Goal: Information Seeking & Learning: Learn about a topic

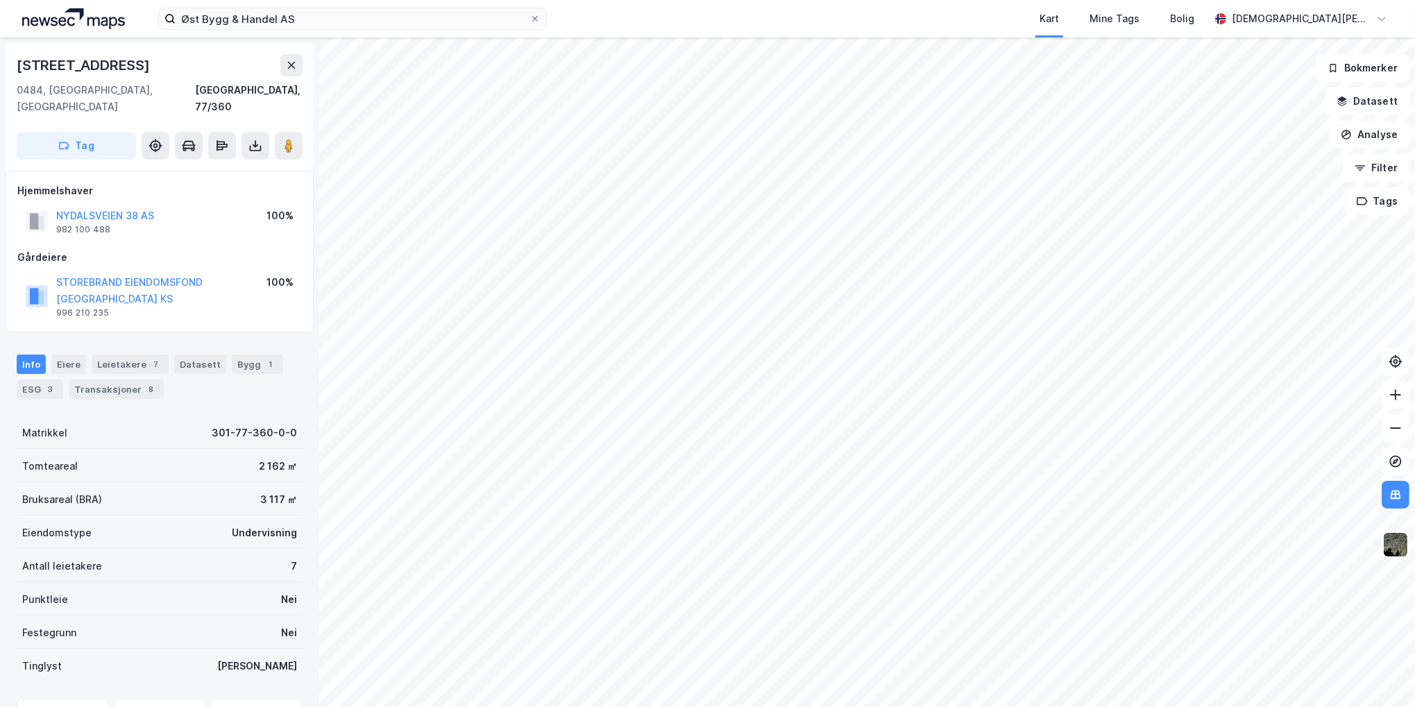
scroll to position [1, 0]
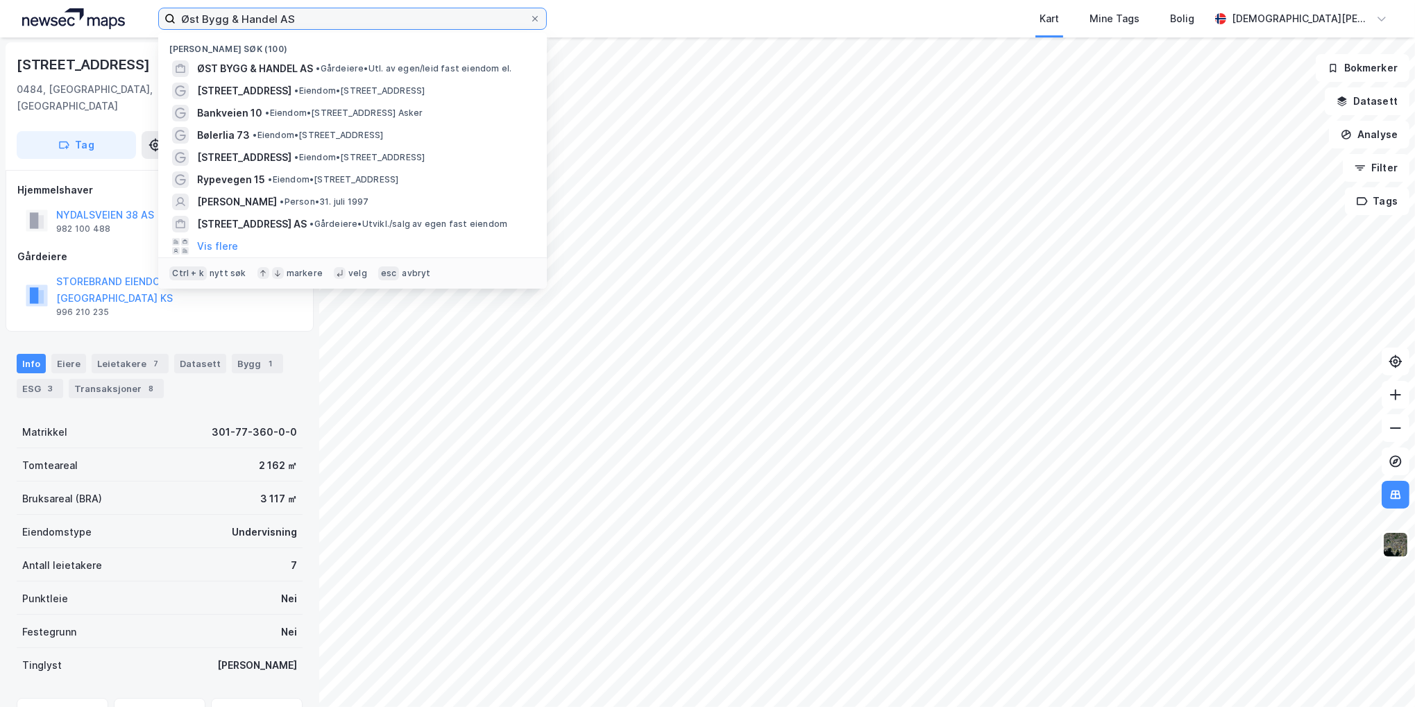
drag, startPoint x: 284, startPoint y: 22, endPoint x: 39, endPoint y: -12, distance: 247.3
click at [39, 0] on html "Øst Bygg & [PERSON_NAME] AS Nylige søk (100) ØST BYGG & [PERSON_NAME] AS • Gård…" at bounding box center [707, 353] width 1415 height 707
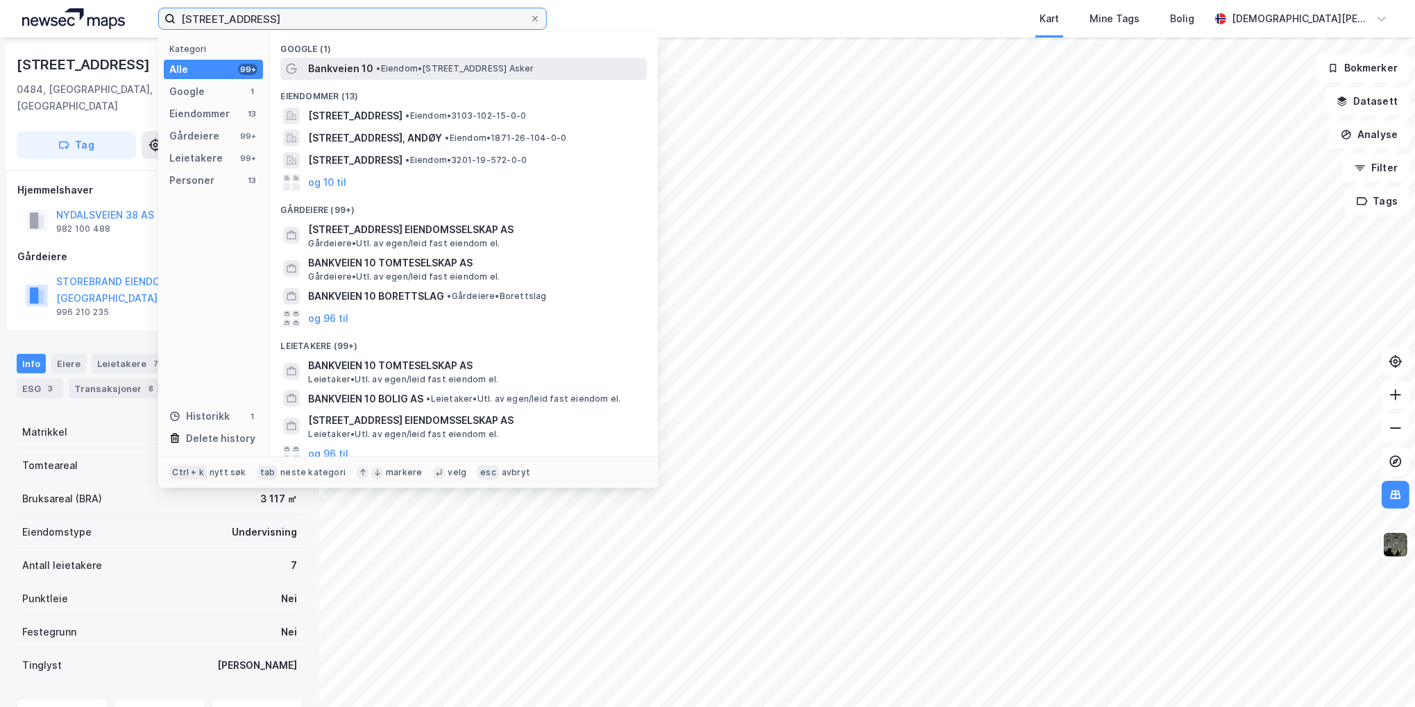
type input "[STREET_ADDRESS]"
click at [389, 71] on span "• Eiendom • [STREET_ADDRESS] [GEOGRAPHIC_DATA]" at bounding box center [455, 68] width 158 height 11
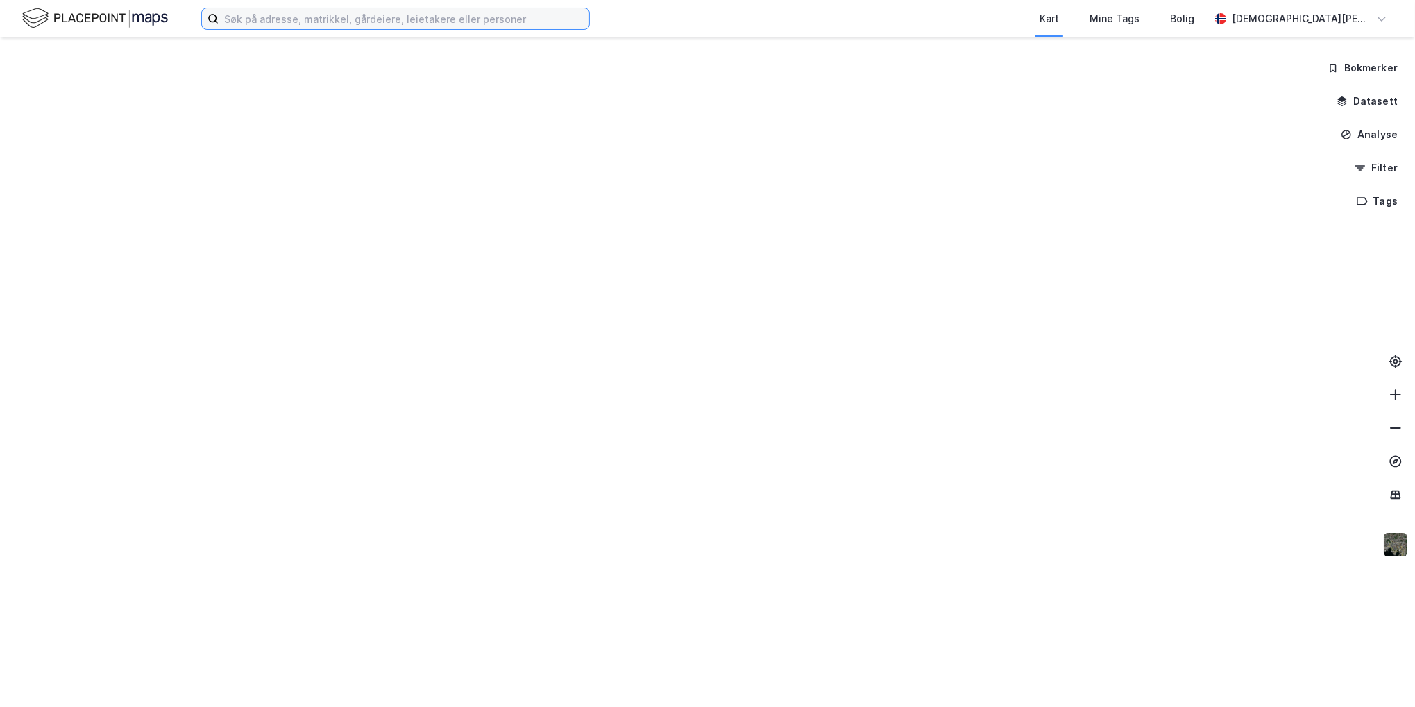
click at [355, 21] on input at bounding box center [404, 18] width 371 height 21
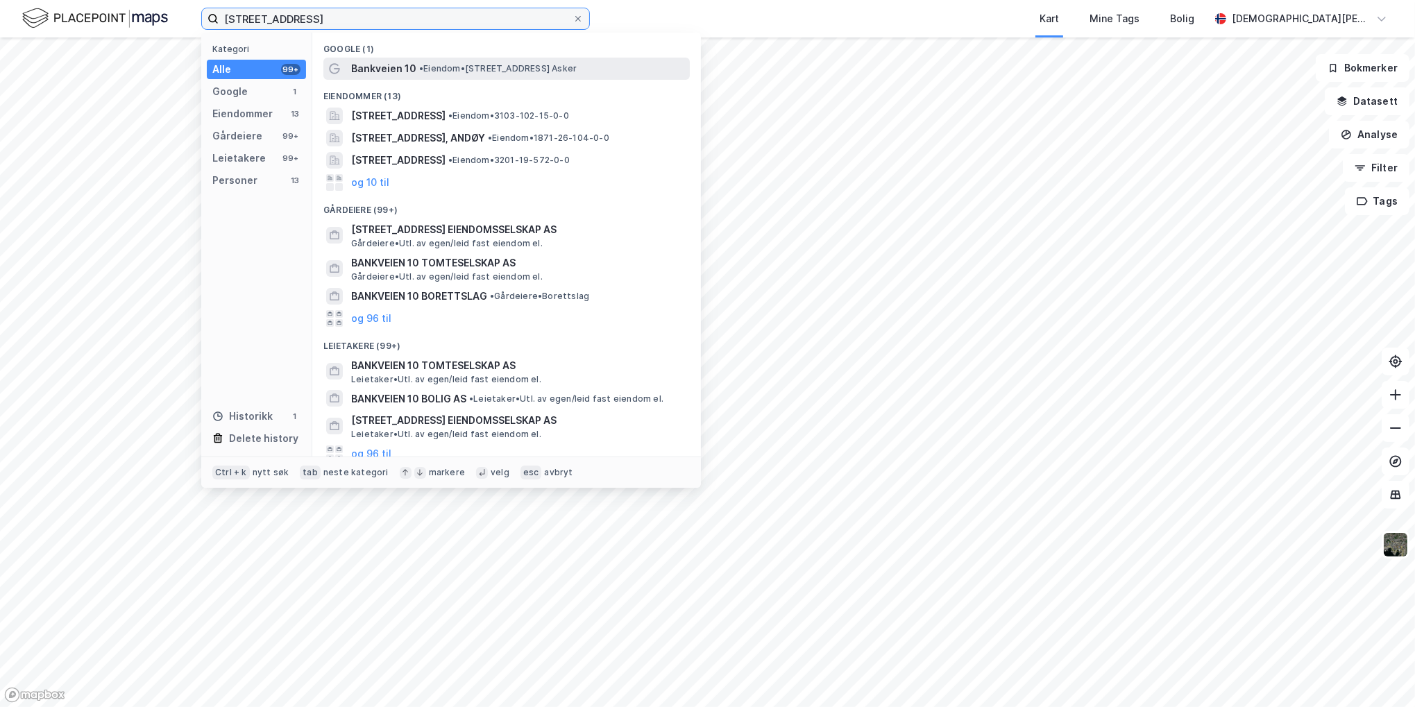
type input "[STREET_ADDRESS]"
click at [403, 68] on span "Bankveien 10" at bounding box center [383, 68] width 65 height 17
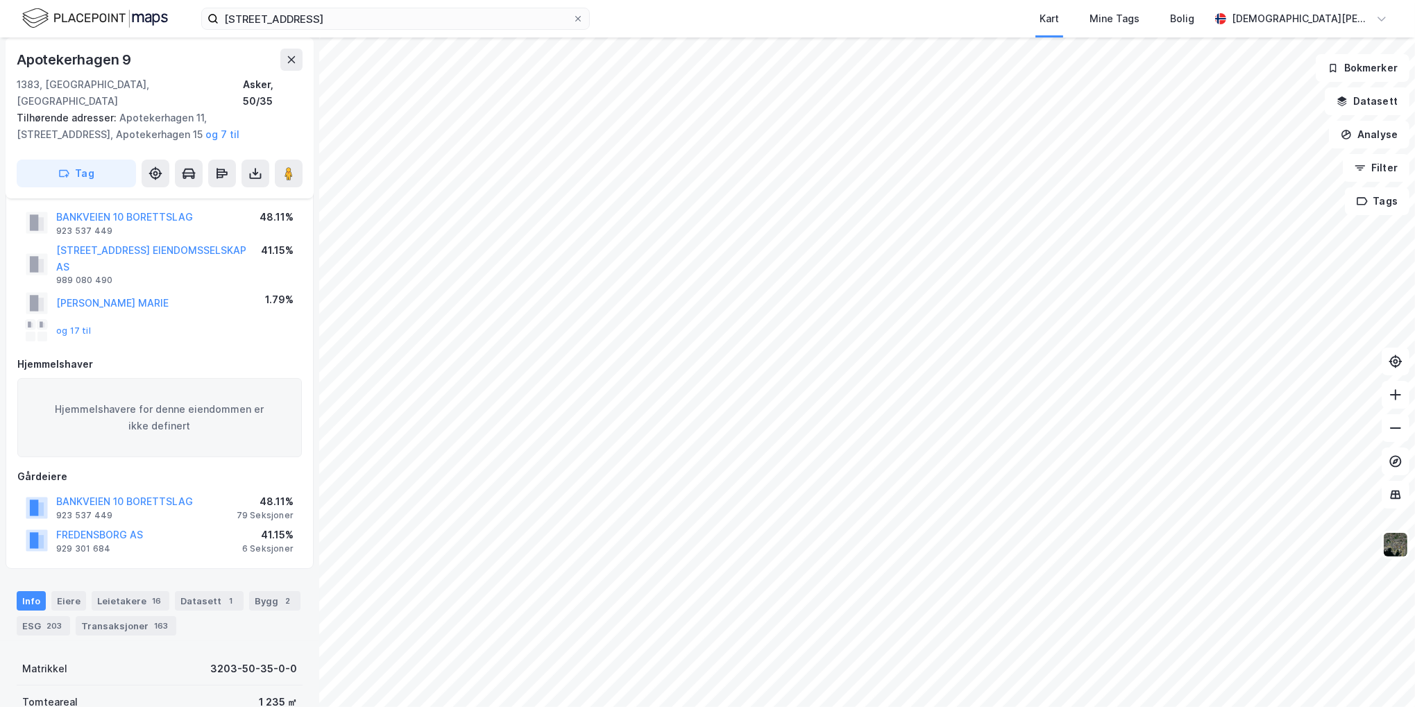
scroll to position [69, 0]
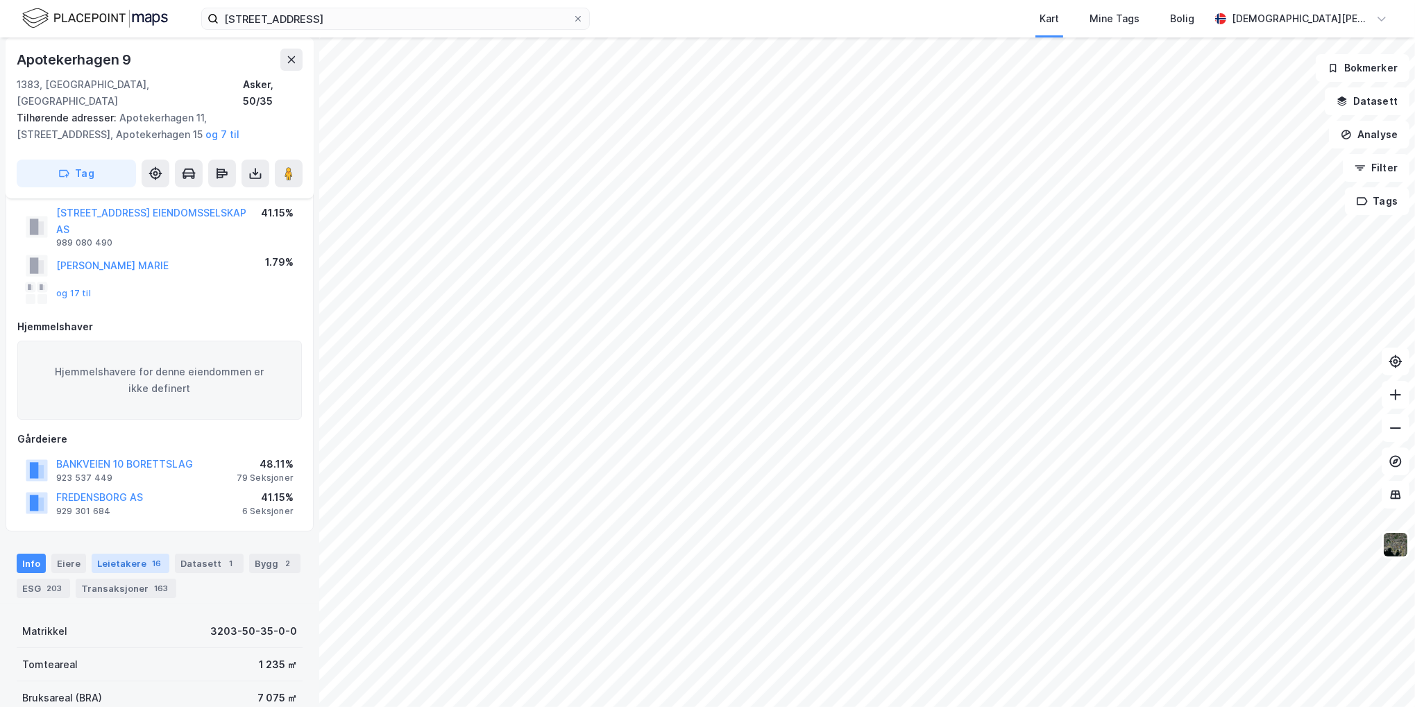
click at [121, 554] on div "Leietakere 16" at bounding box center [131, 563] width 78 height 19
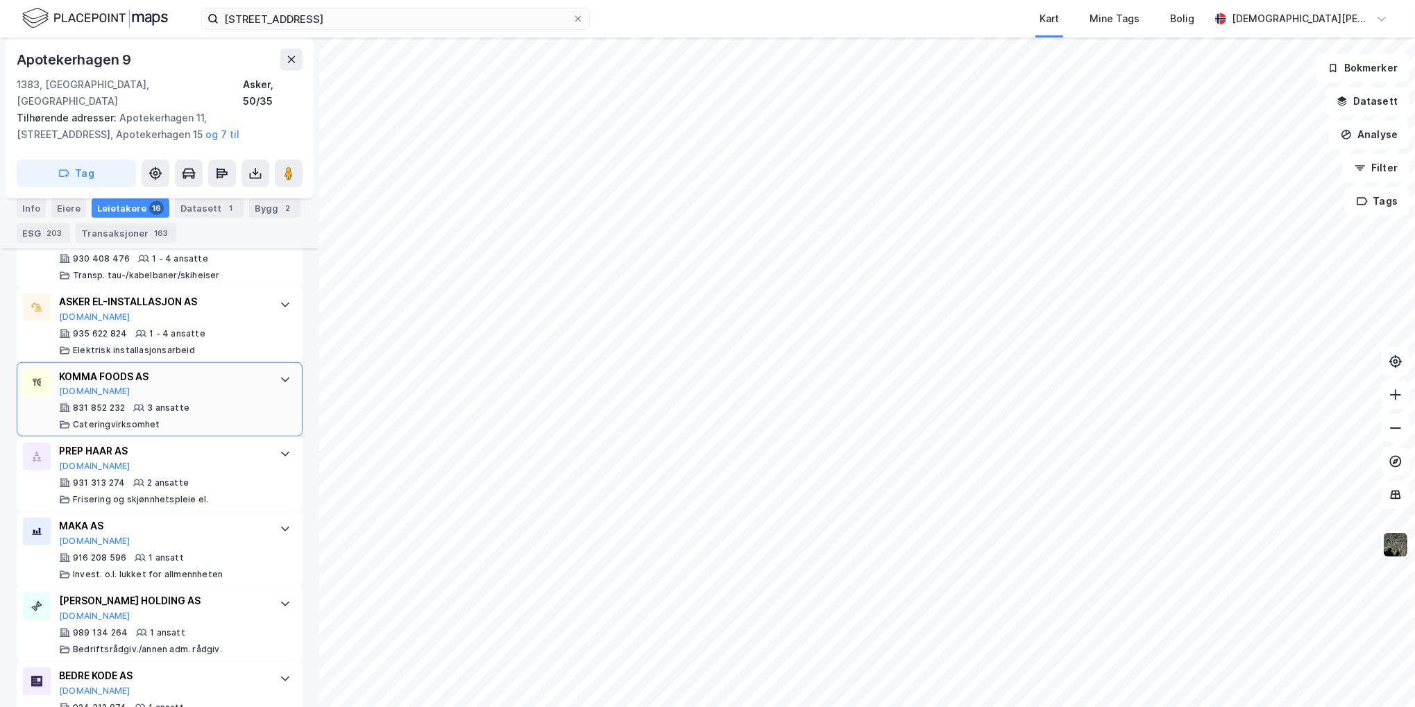
scroll to position [1286, 0]
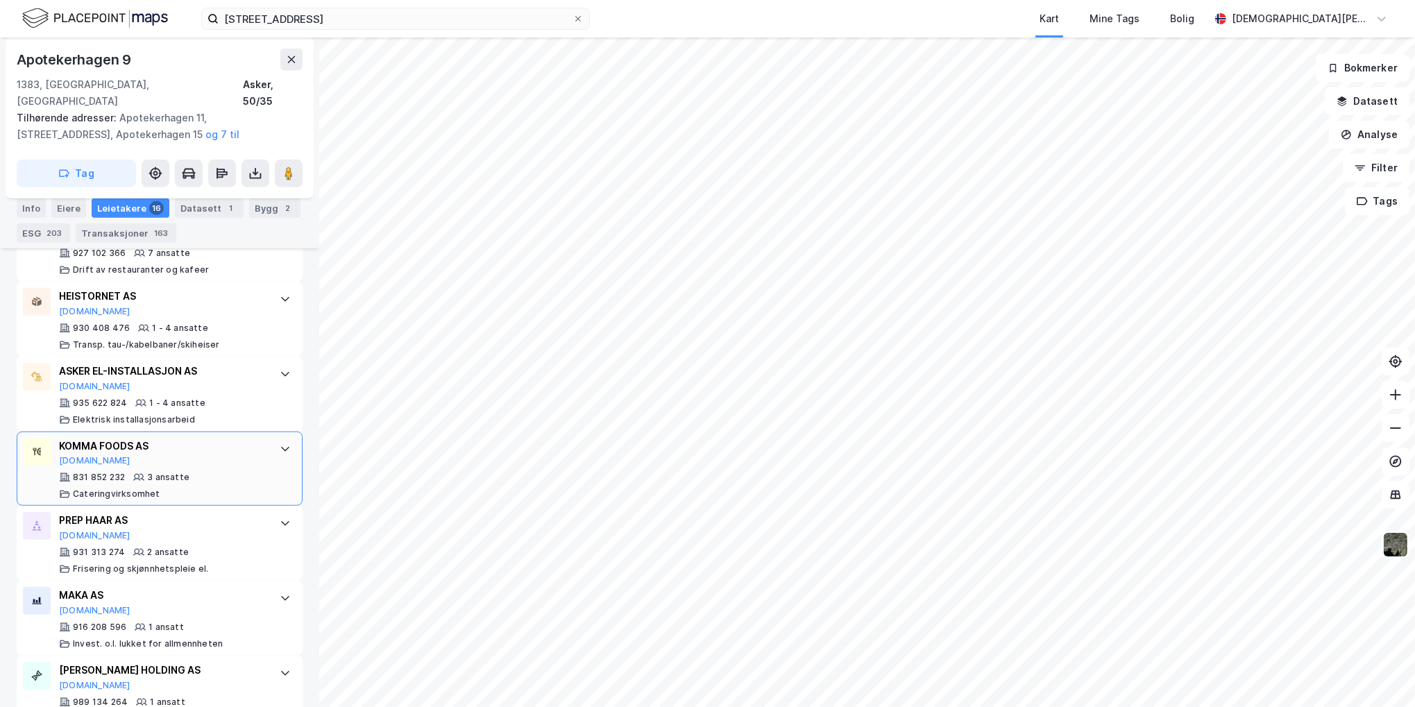
click at [248, 438] on div "KOMMA FOODS AS" at bounding box center [162, 446] width 207 height 17
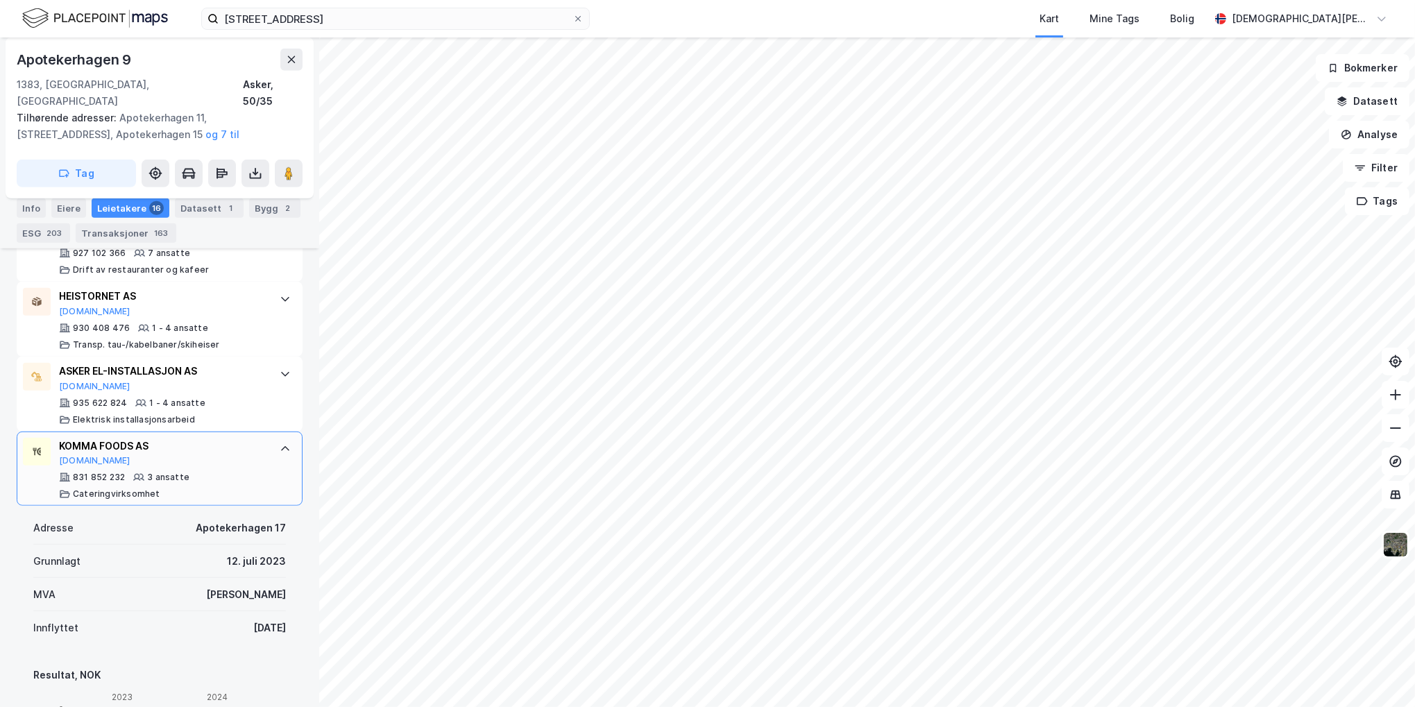
click at [248, 438] on div "KOMMA FOODS AS" at bounding box center [162, 446] width 207 height 17
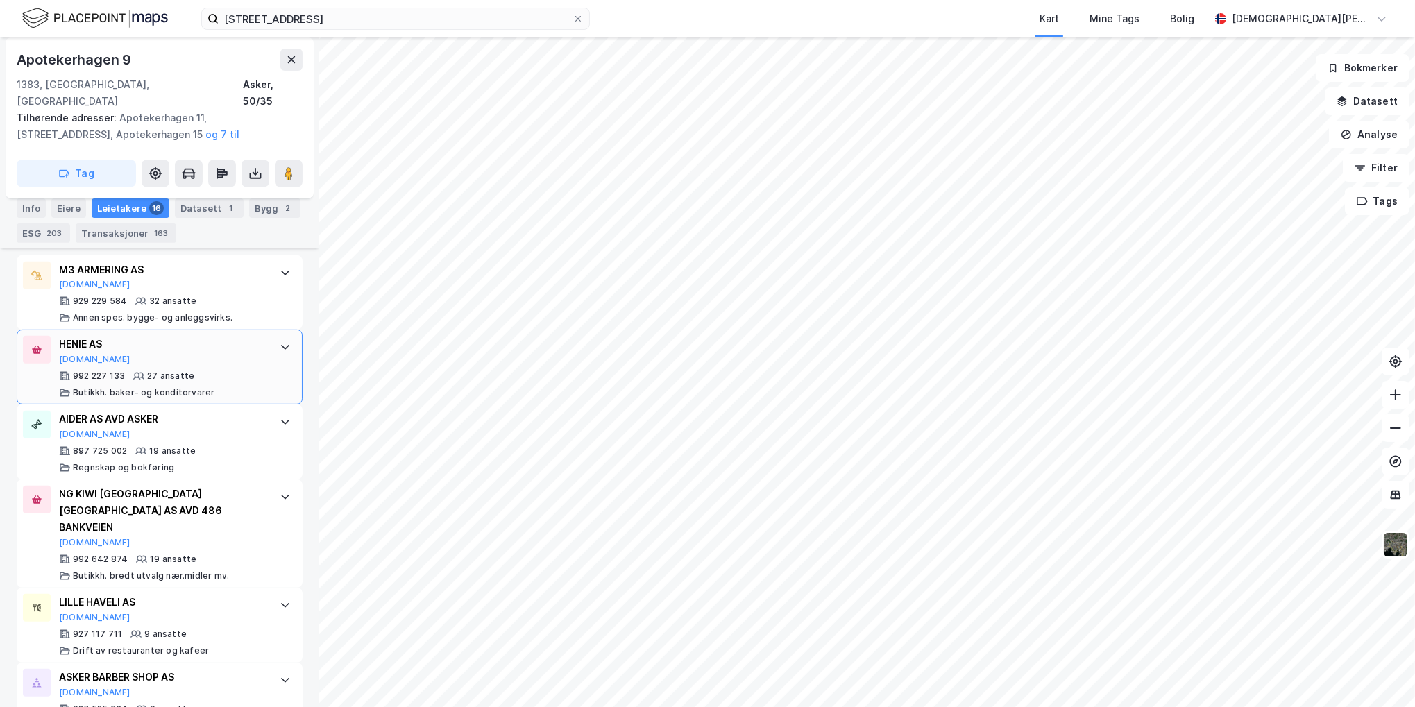
scroll to position [661, 0]
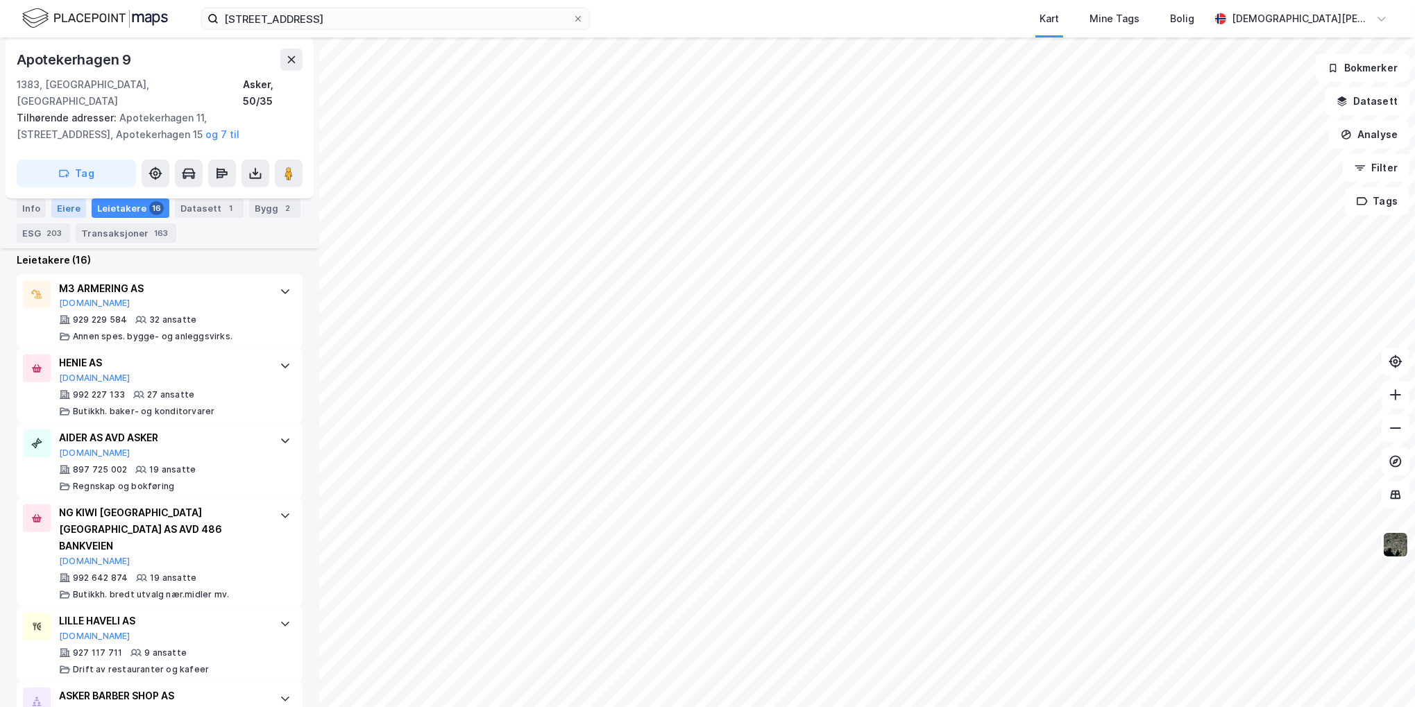
click at [61, 206] on div "Eiere" at bounding box center [68, 207] width 35 height 19
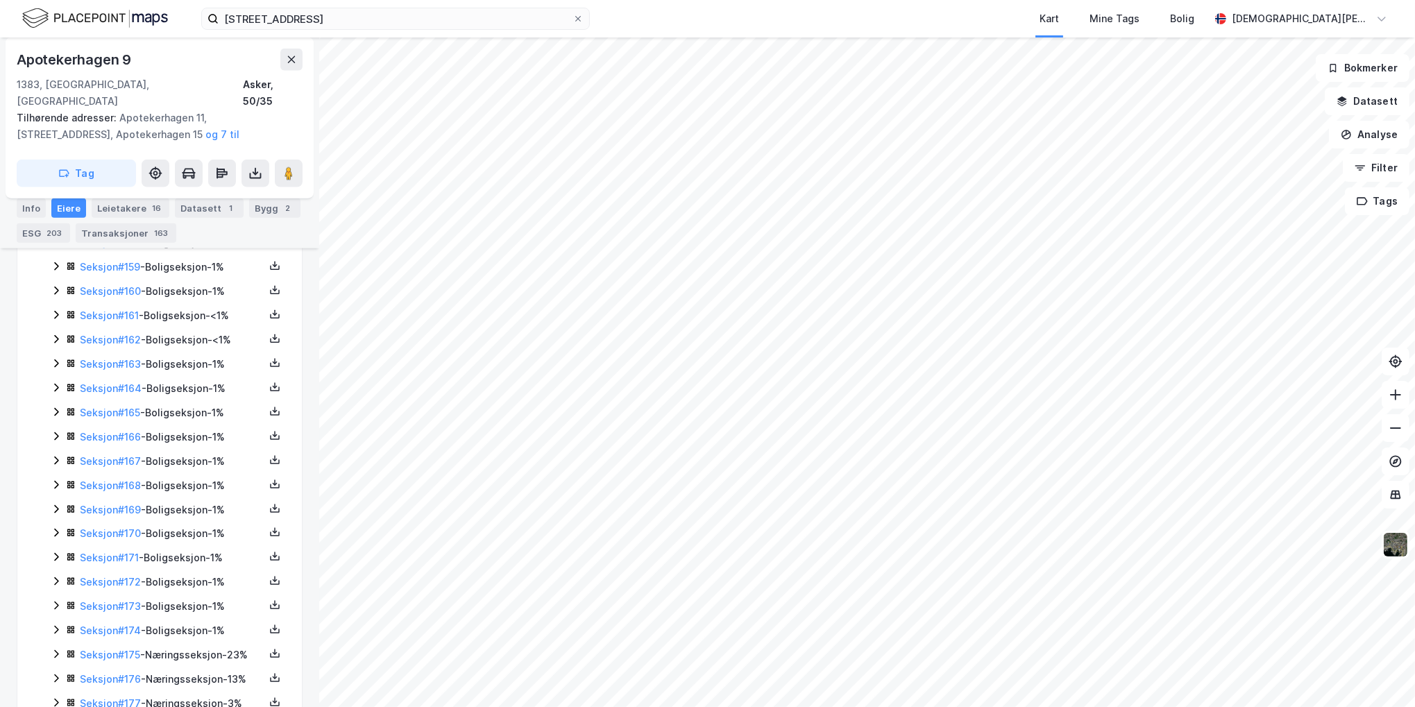
scroll to position [2467, 0]
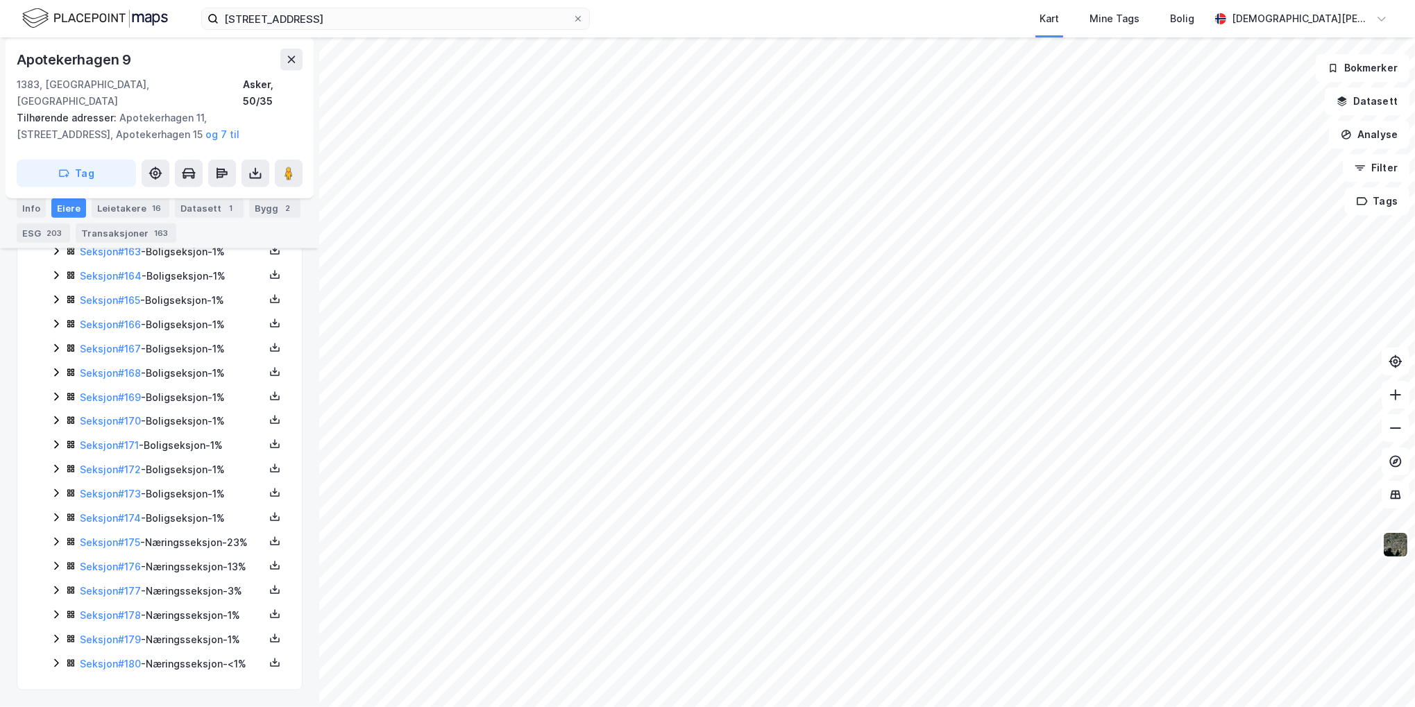
click at [55, 538] on icon at bounding box center [56, 542] width 4 height 8
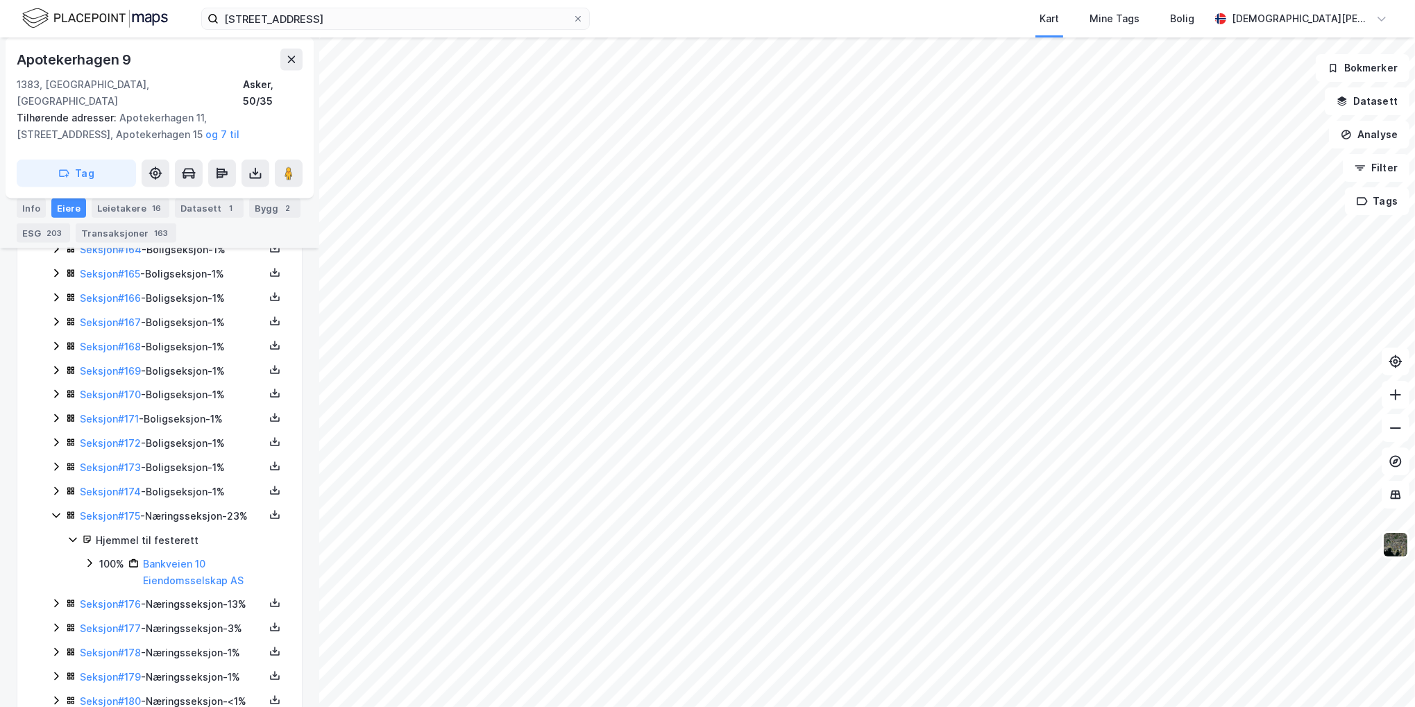
click at [55, 510] on icon at bounding box center [56, 515] width 11 height 11
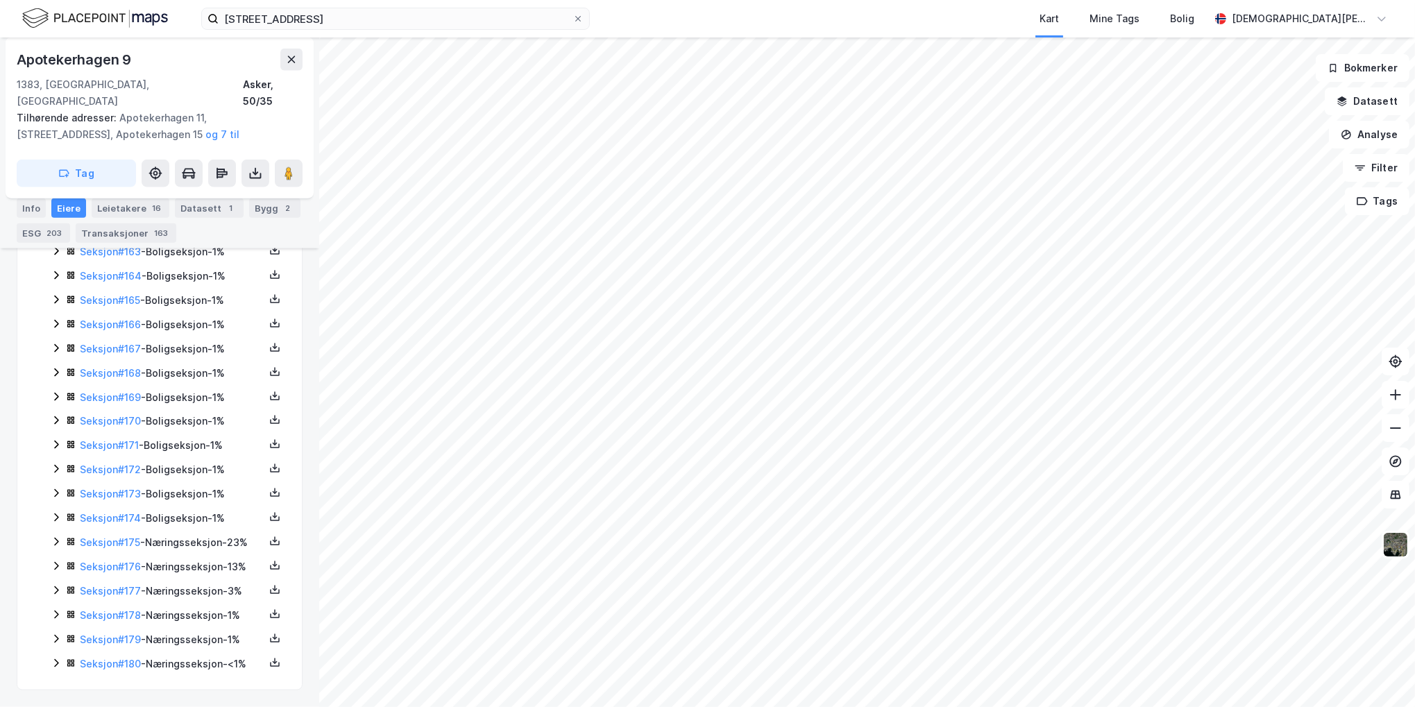
click at [56, 561] on icon at bounding box center [56, 566] width 11 height 11
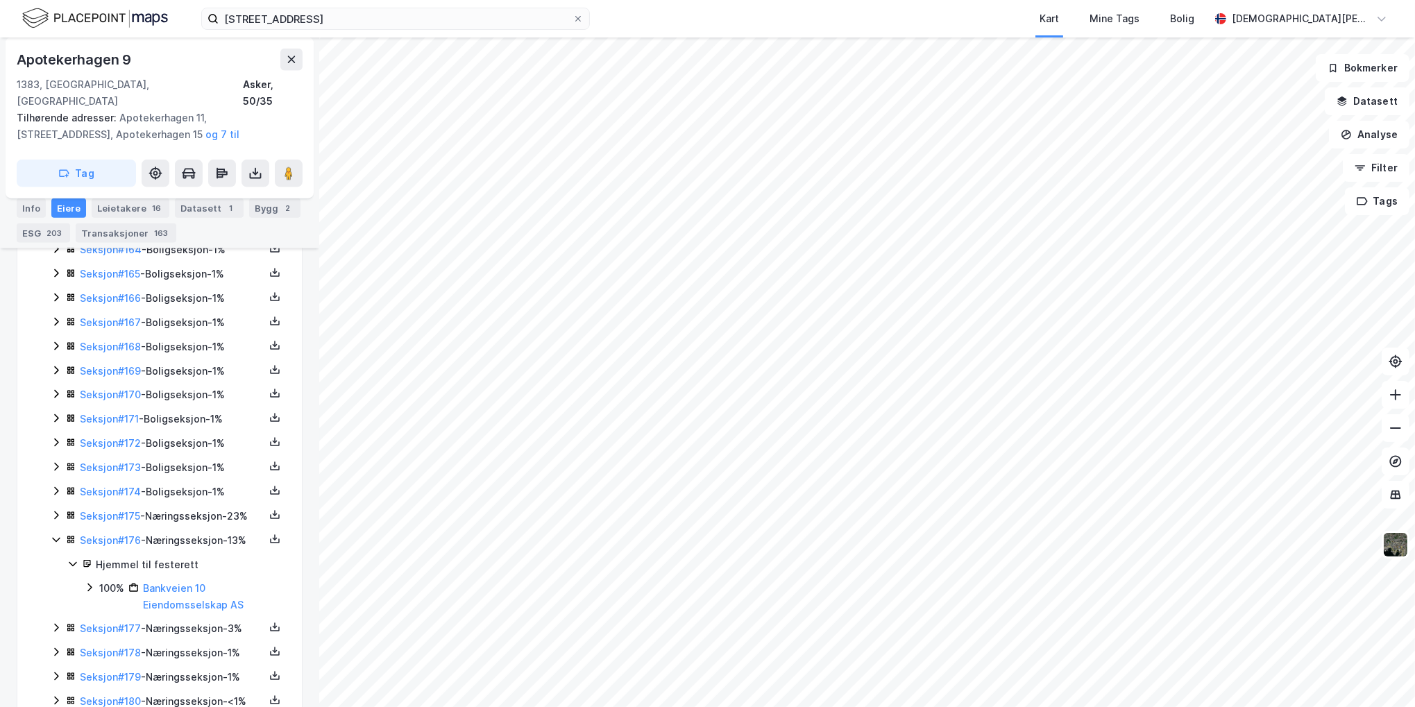
click at [56, 534] on icon at bounding box center [56, 539] width 11 height 11
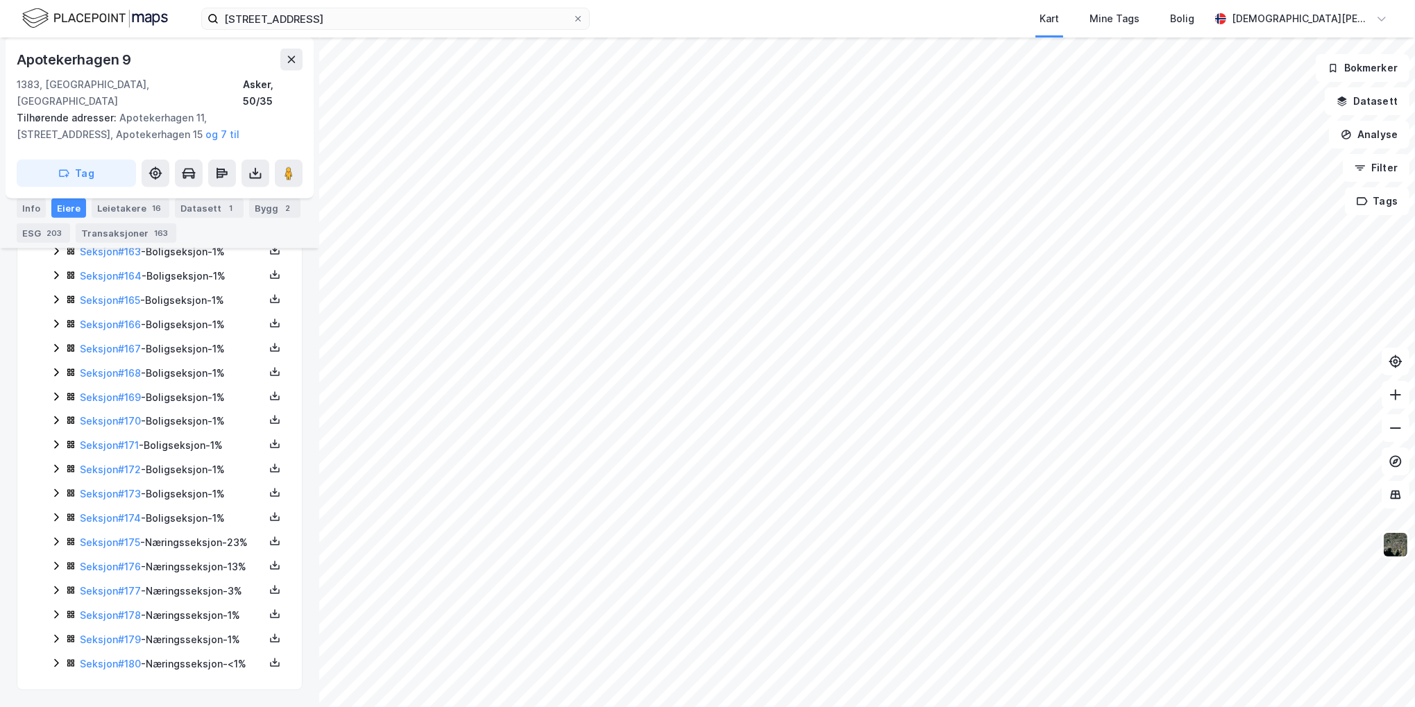
click at [58, 585] on icon at bounding box center [56, 590] width 11 height 11
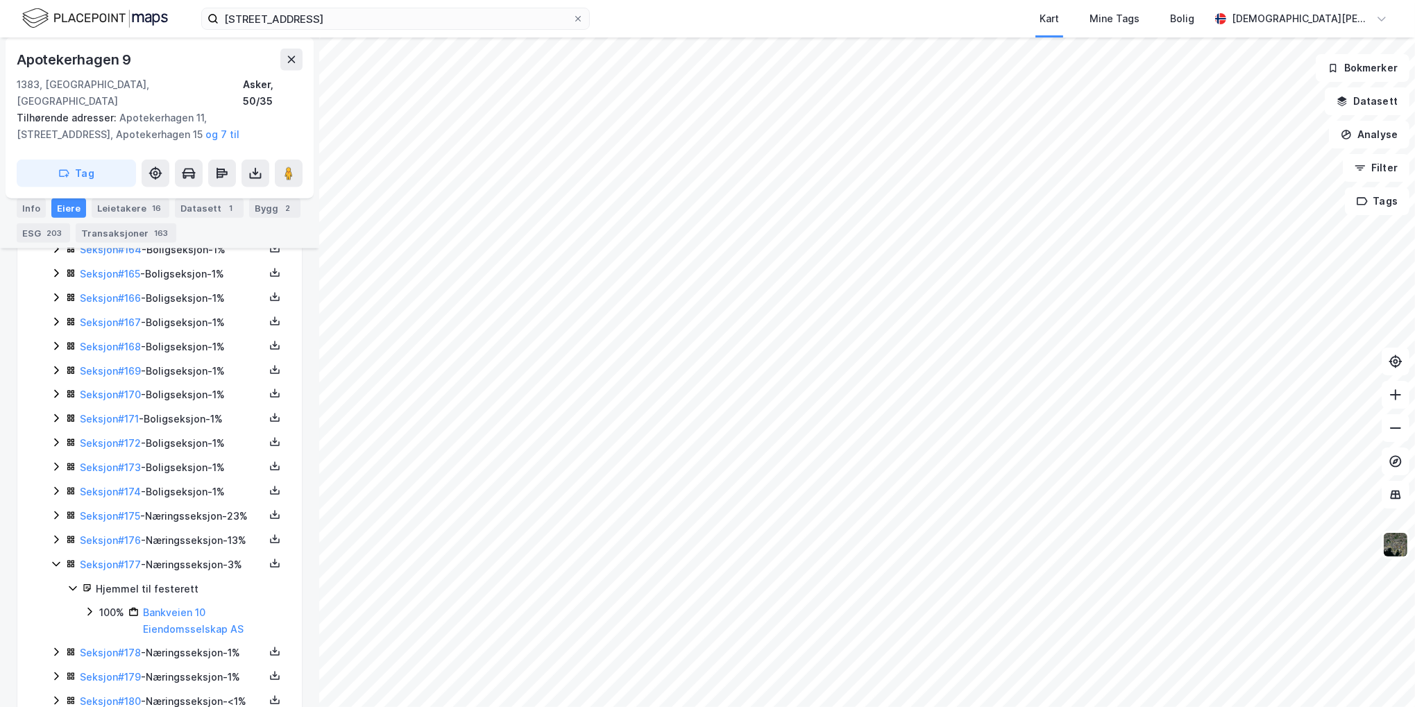
click at [58, 570] on icon at bounding box center [56, 564] width 11 height 11
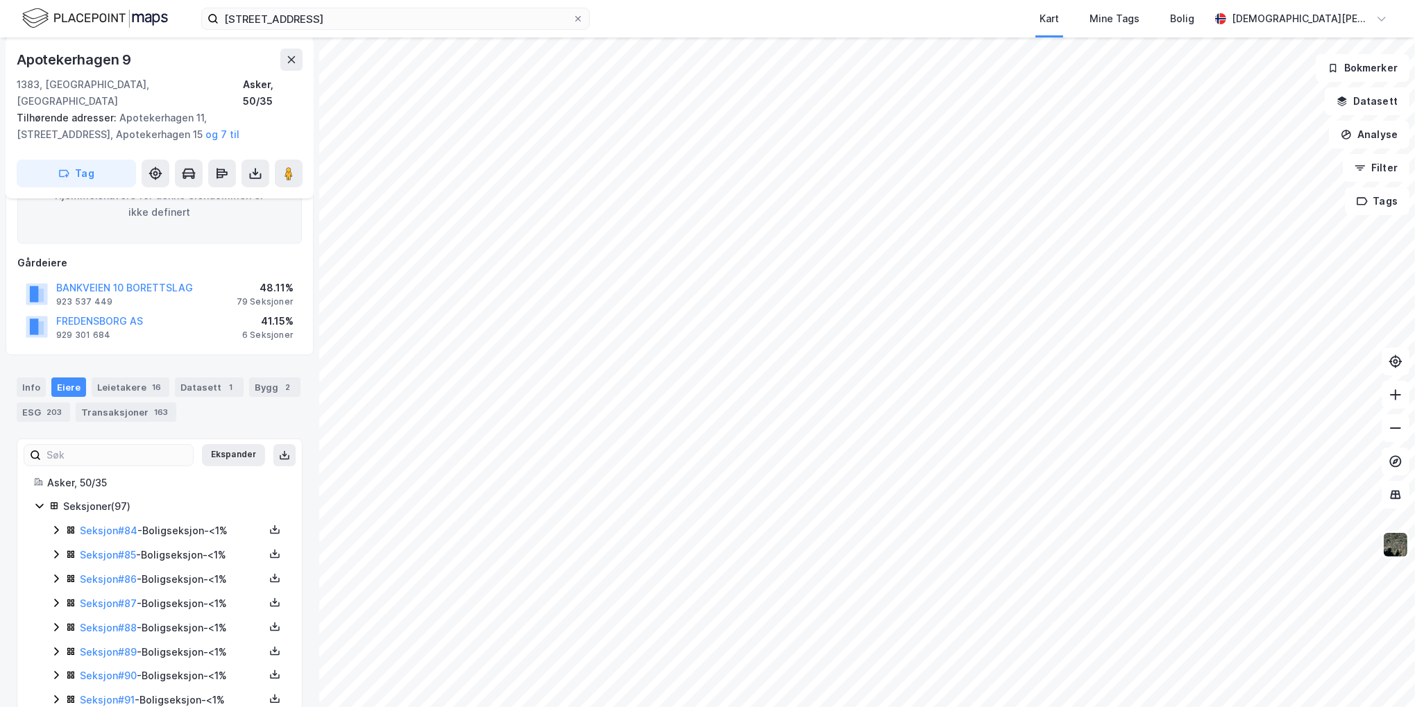
scroll to position [0, 0]
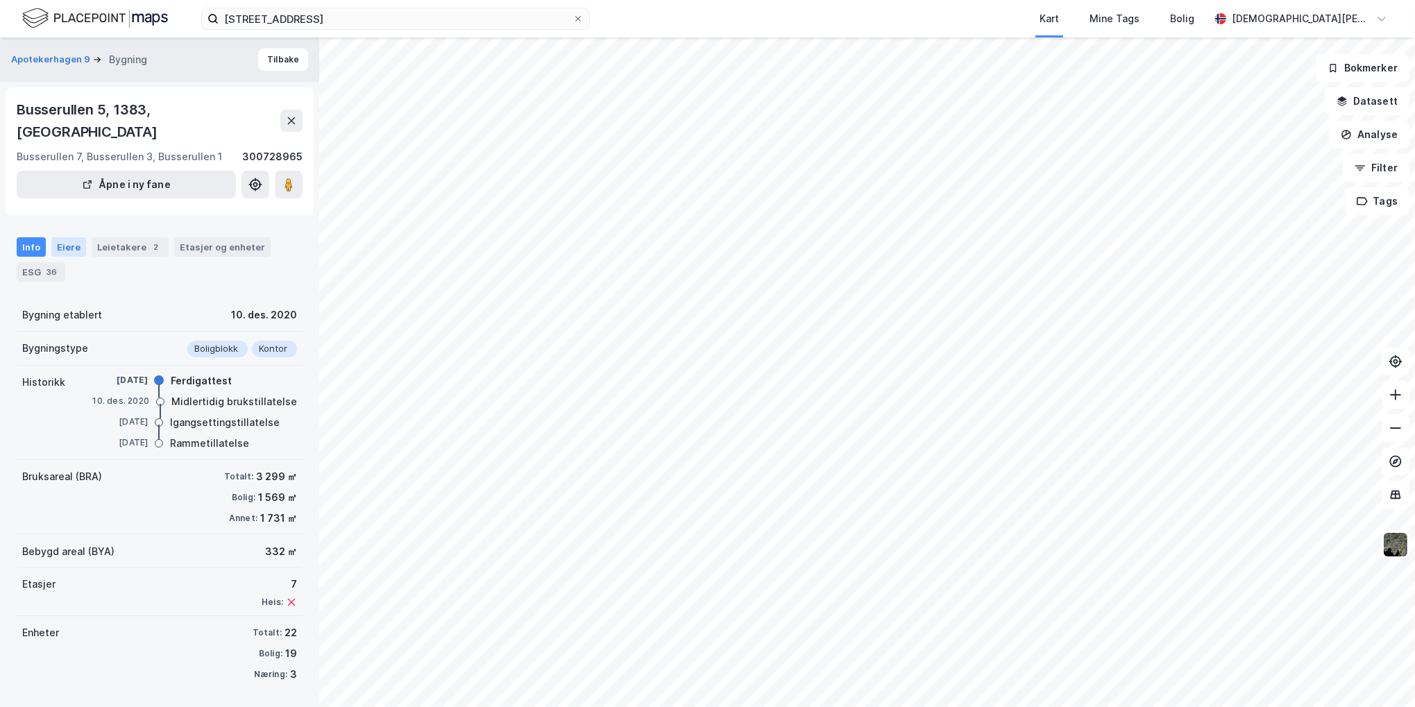
click at [75, 237] on div "Eiere" at bounding box center [68, 246] width 35 height 19
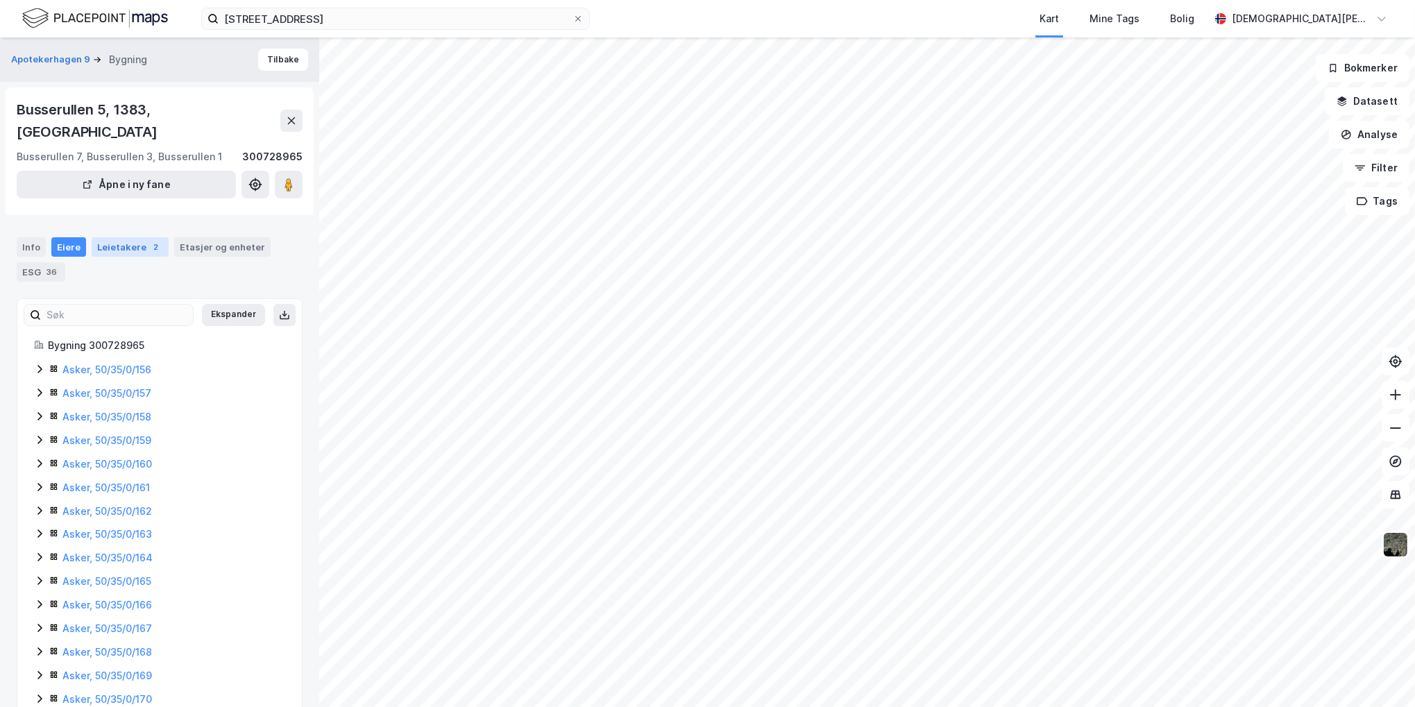
click at [134, 237] on div "Leietakere 2" at bounding box center [130, 246] width 77 height 19
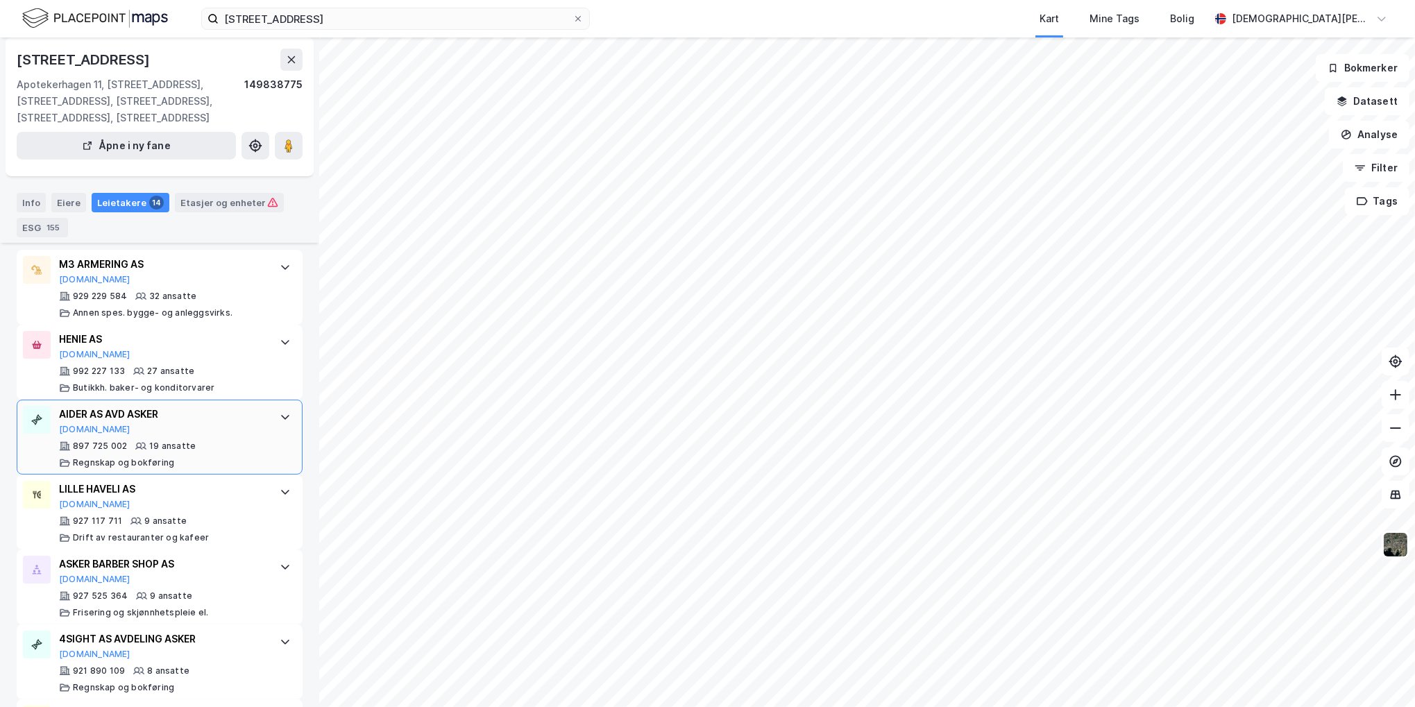
scroll to position [347, 0]
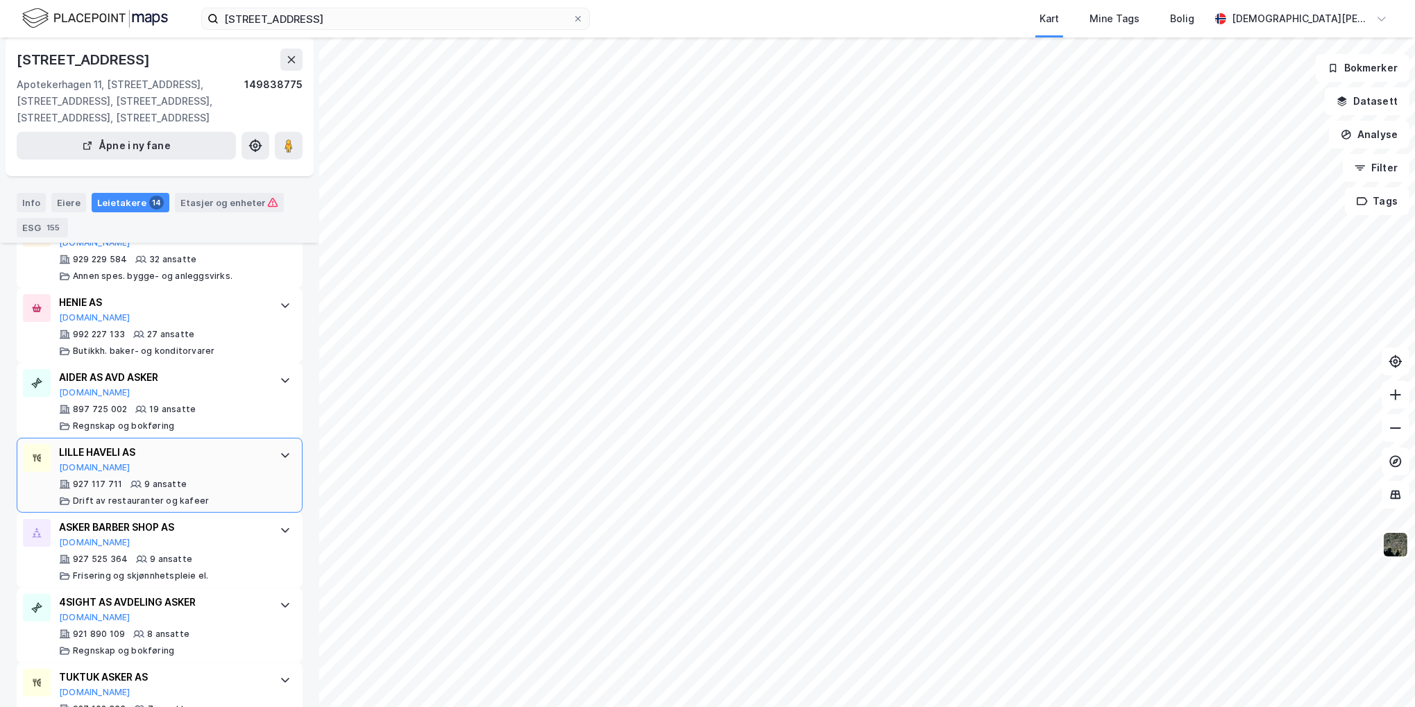
click at [267, 467] on div "LILLE HAVELI AS Proff.no 927 117 711 9 ansatte Drift av restauranter og kafeer" at bounding box center [160, 475] width 286 height 75
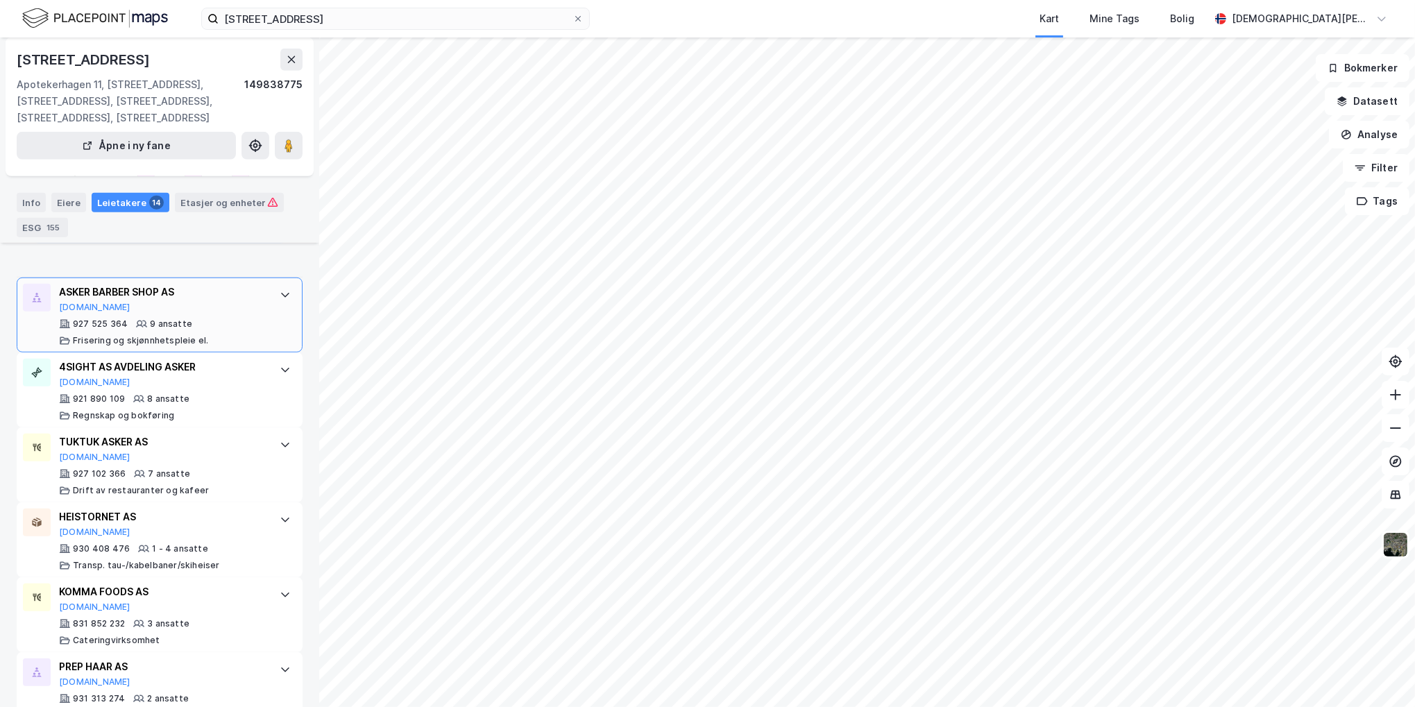
scroll to position [1319, 0]
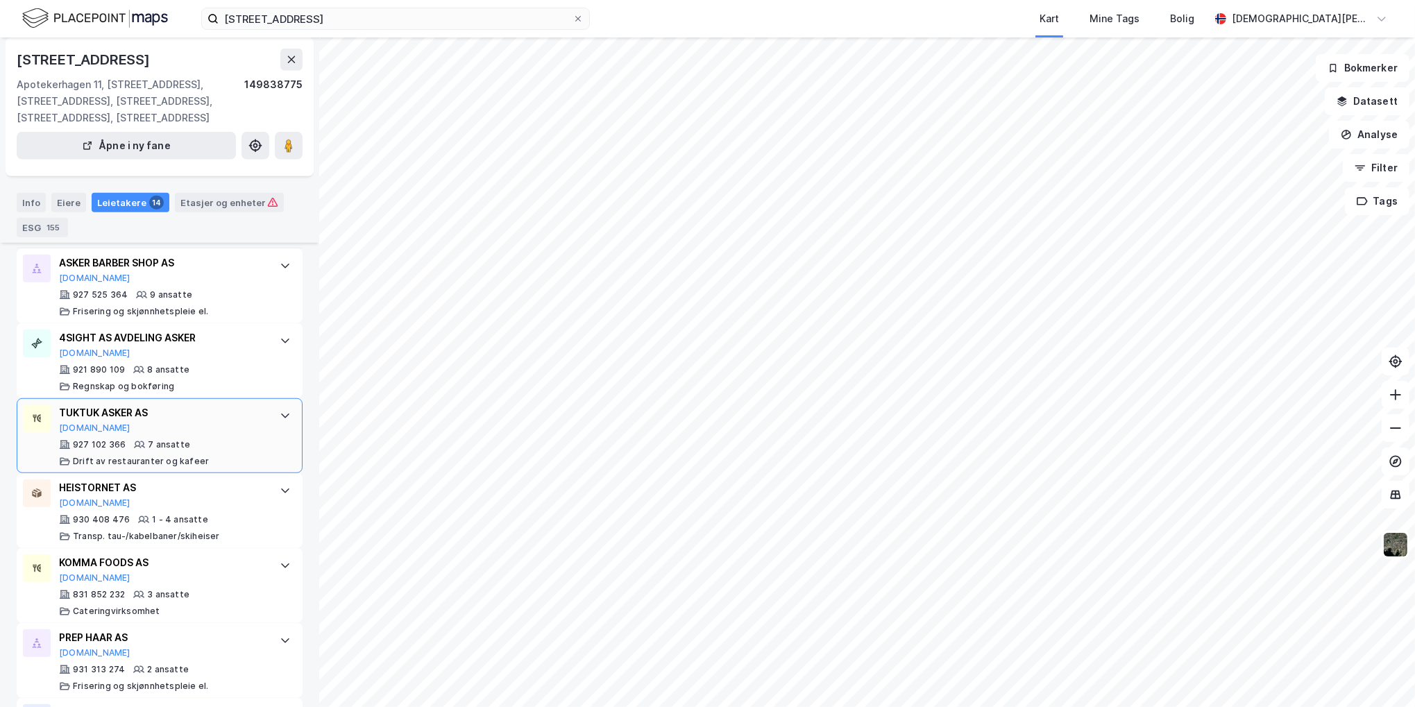
click at [202, 427] on div "TUKTUK ASKER AS Proff.no" at bounding box center [162, 419] width 207 height 29
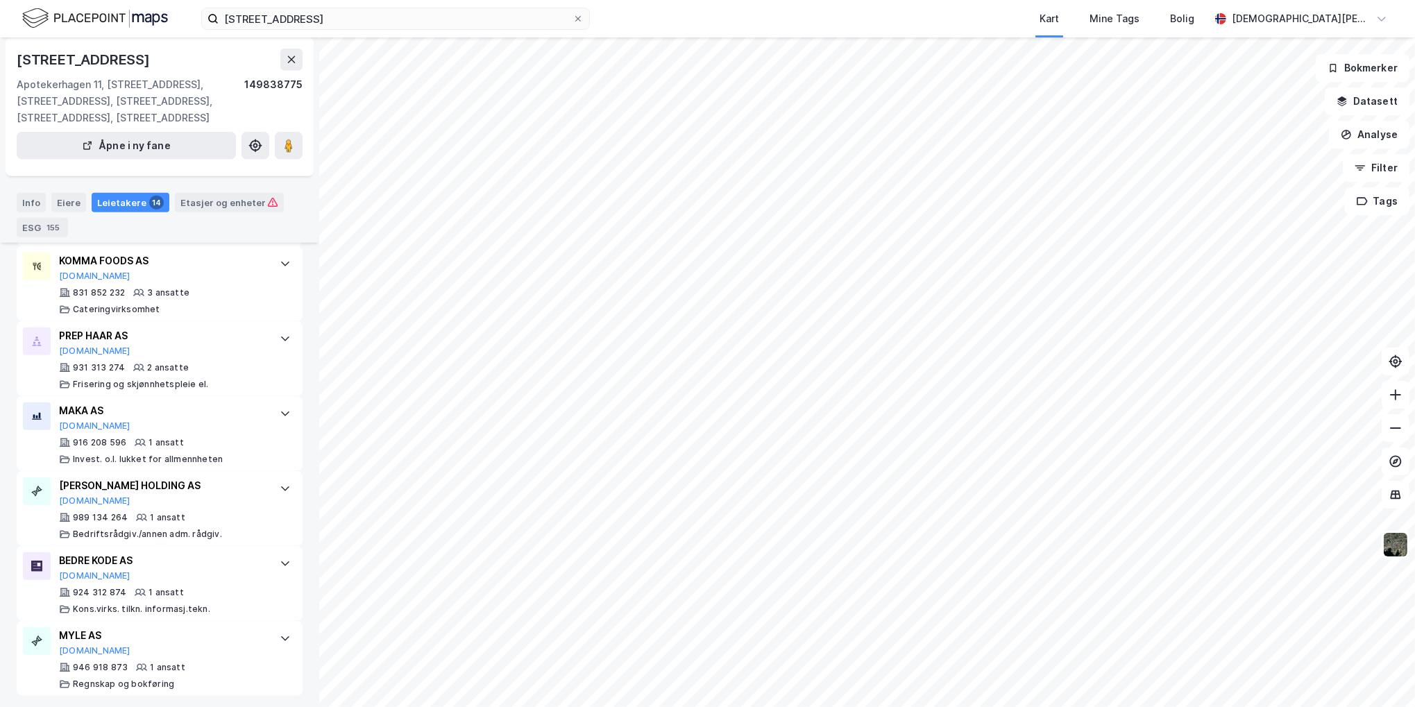
scroll to position [1625, 0]
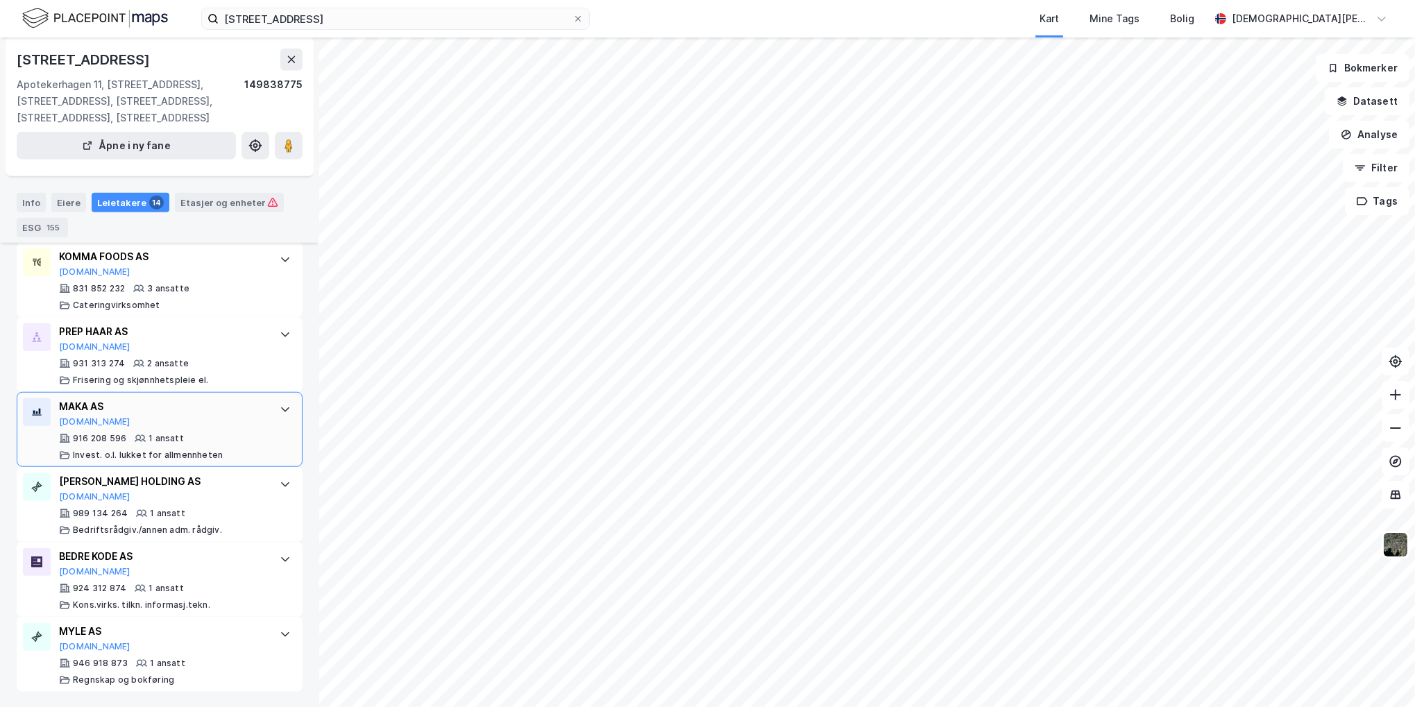
click at [217, 413] on div "MAKA AS Proff.no" at bounding box center [162, 412] width 207 height 29
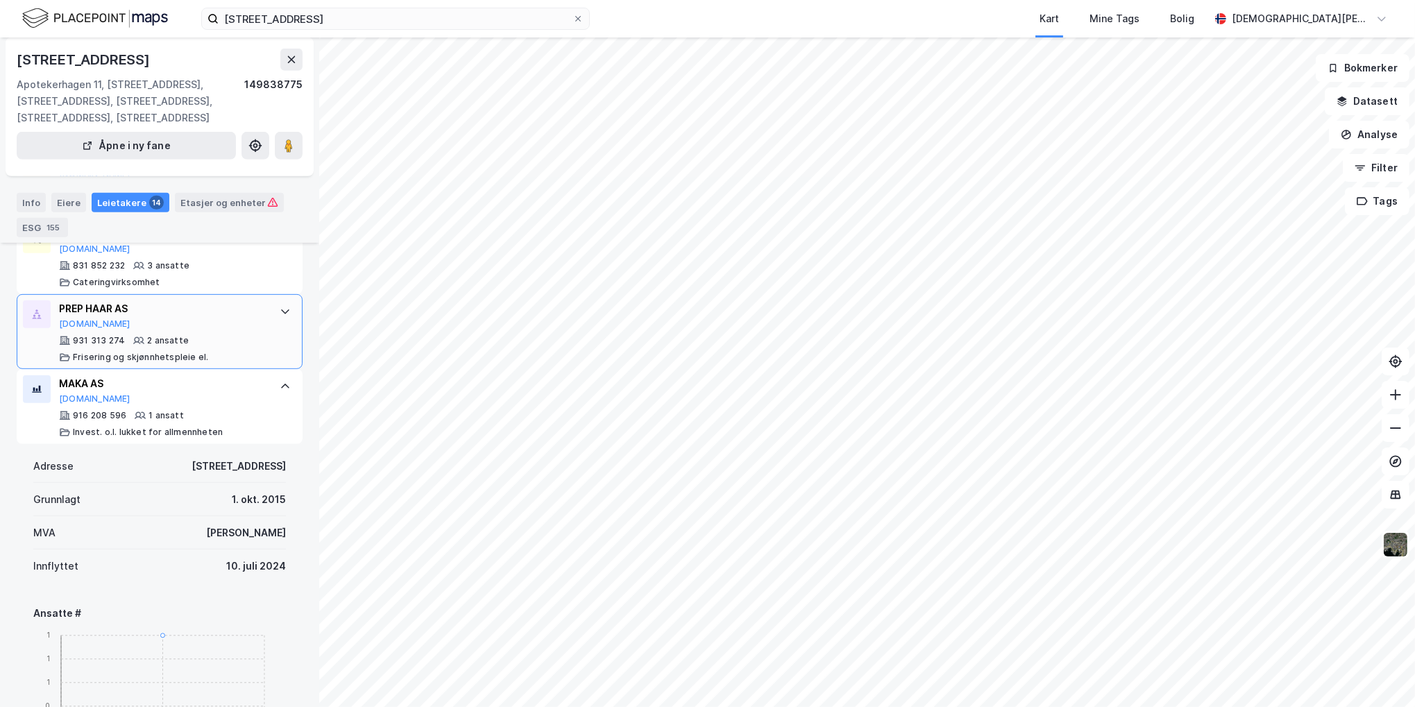
click at [193, 323] on div "PREP HAAR AS Proff.no" at bounding box center [162, 315] width 207 height 29
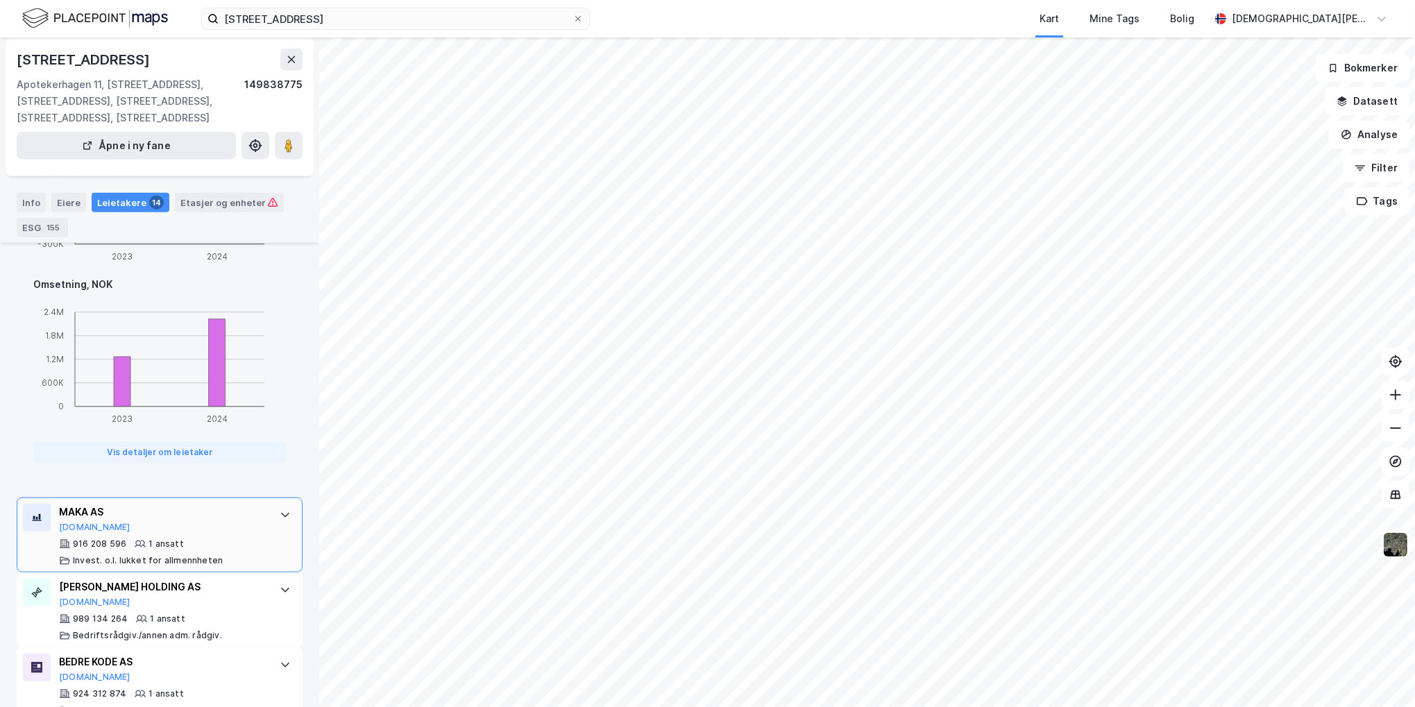
click at [154, 539] on div "1 ansatt" at bounding box center [166, 544] width 35 height 11
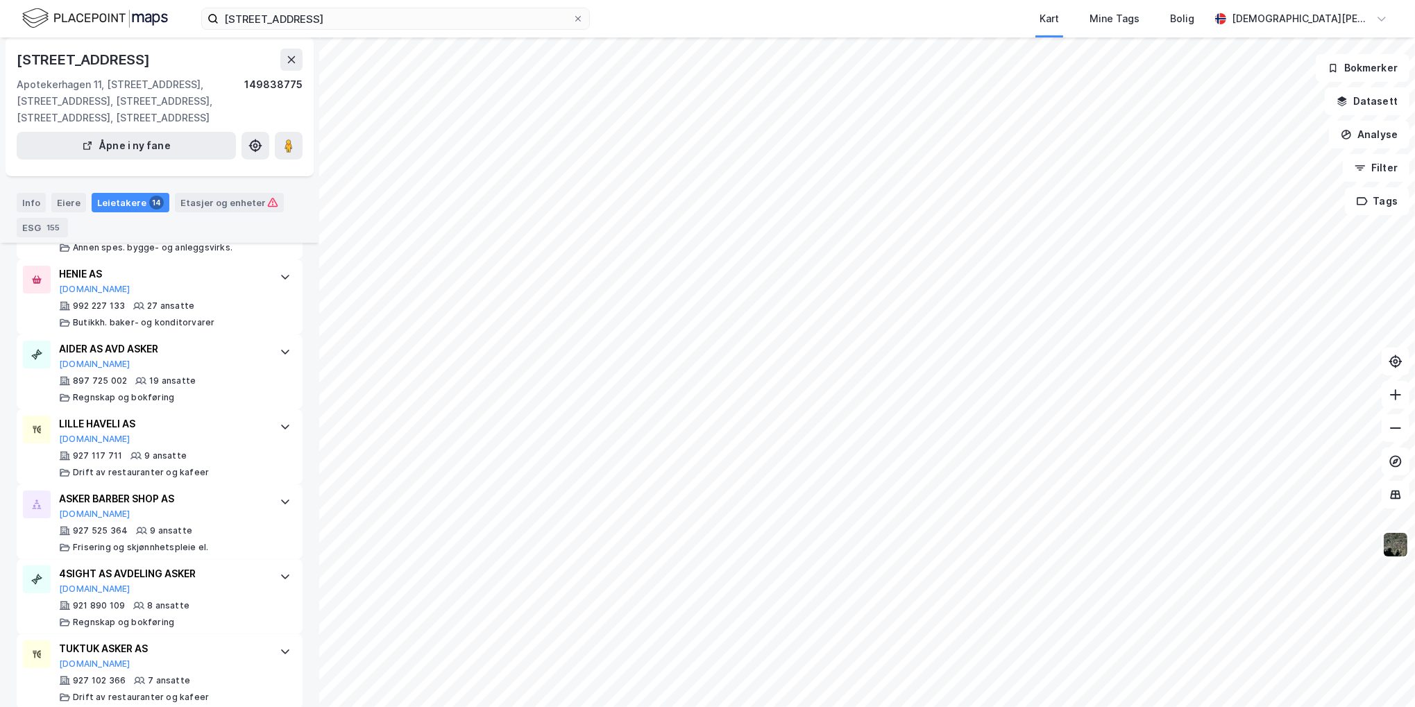
scroll to position [0, 0]
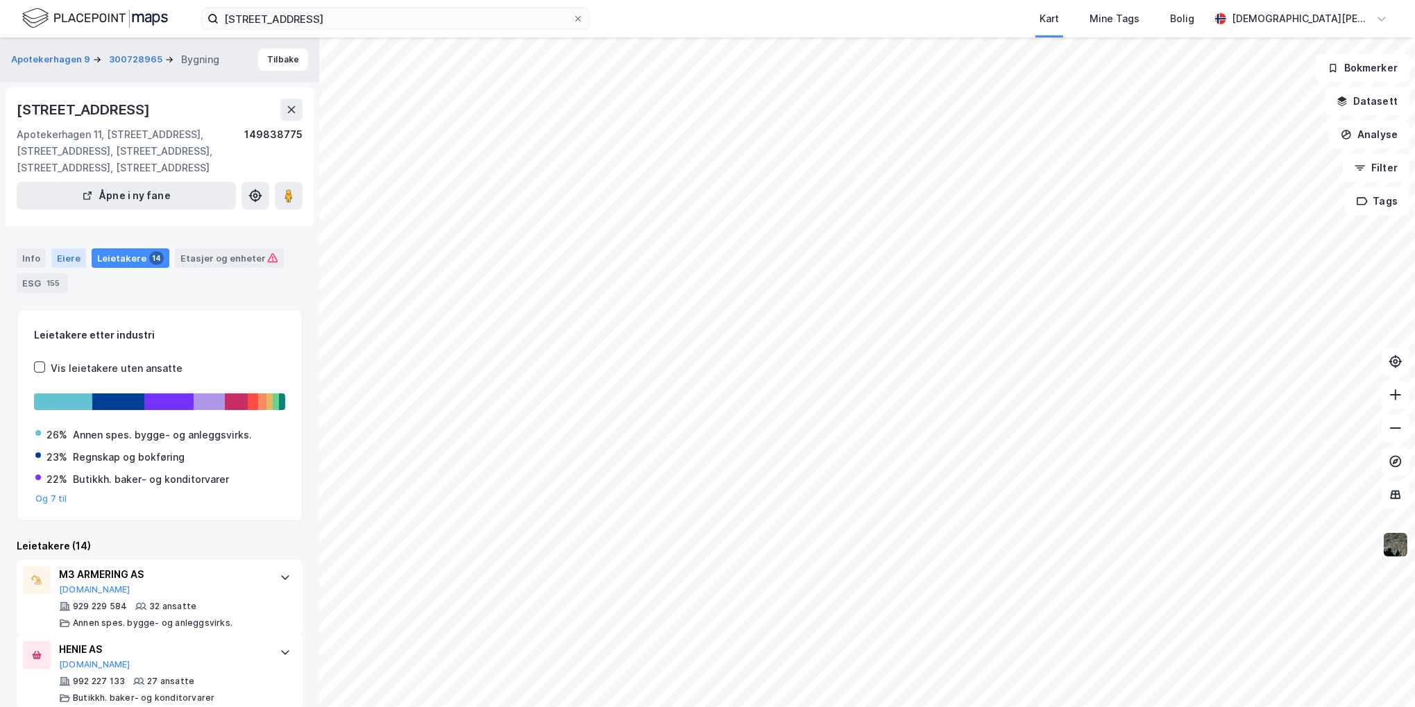
click at [70, 253] on div "Eiere" at bounding box center [68, 257] width 35 height 19
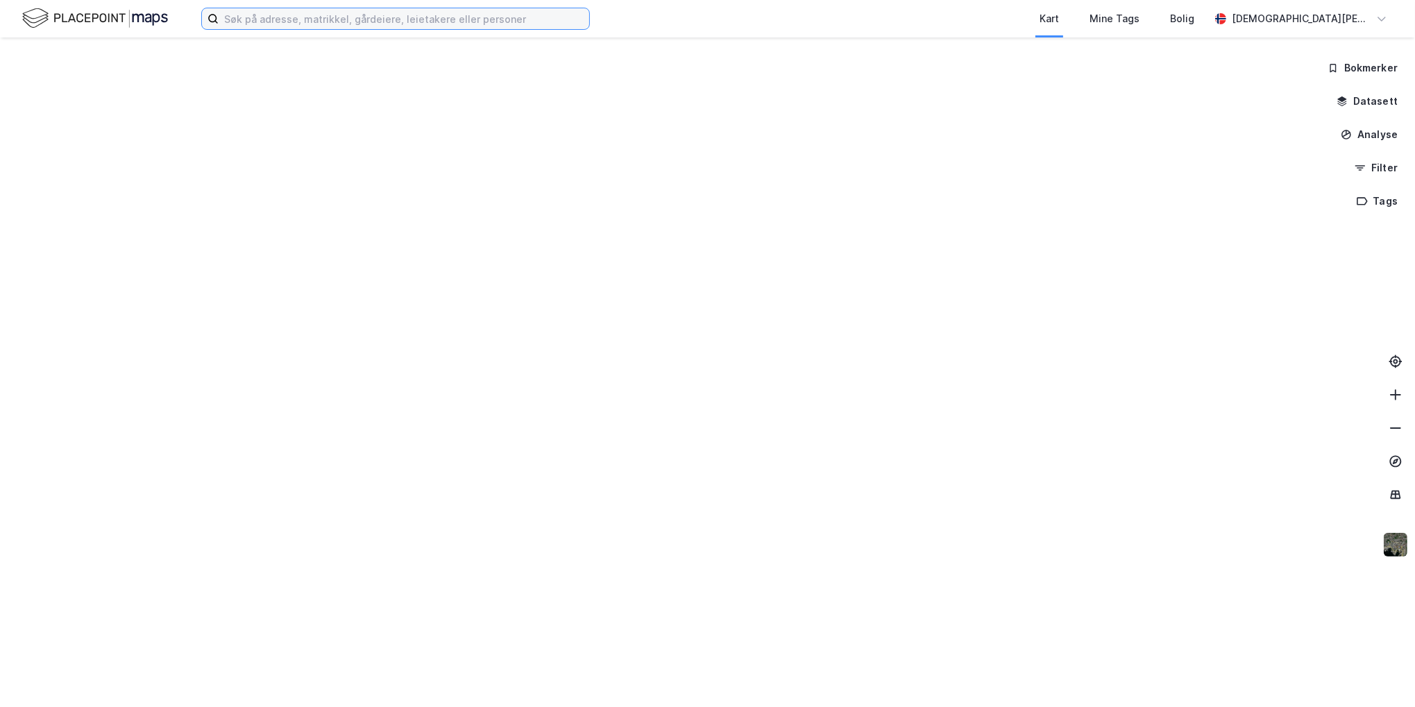
click at [314, 20] on input at bounding box center [404, 18] width 371 height 21
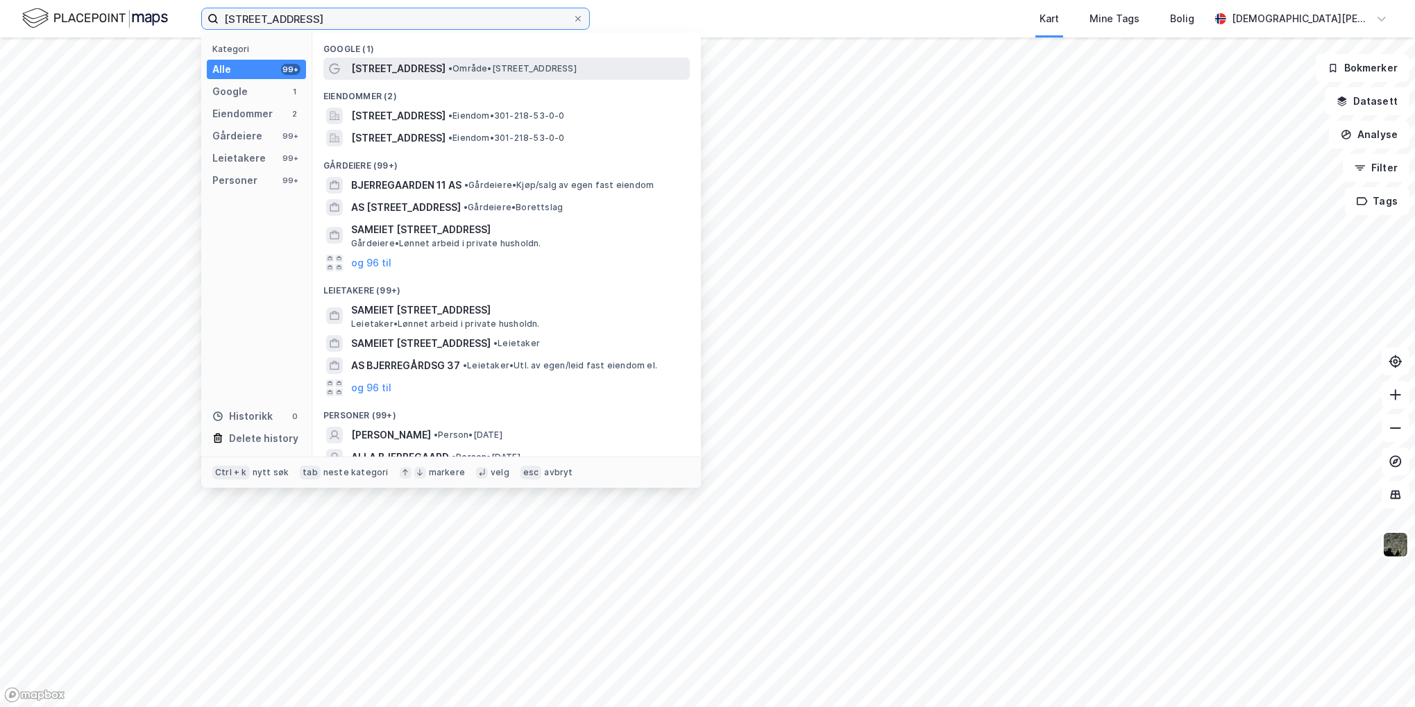
type input "bjerregaards gate 11"
click at [462, 68] on span "• Område • Bjerregaards gate 11, 0172 Oslo" at bounding box center [512, 68] width 128 height 11
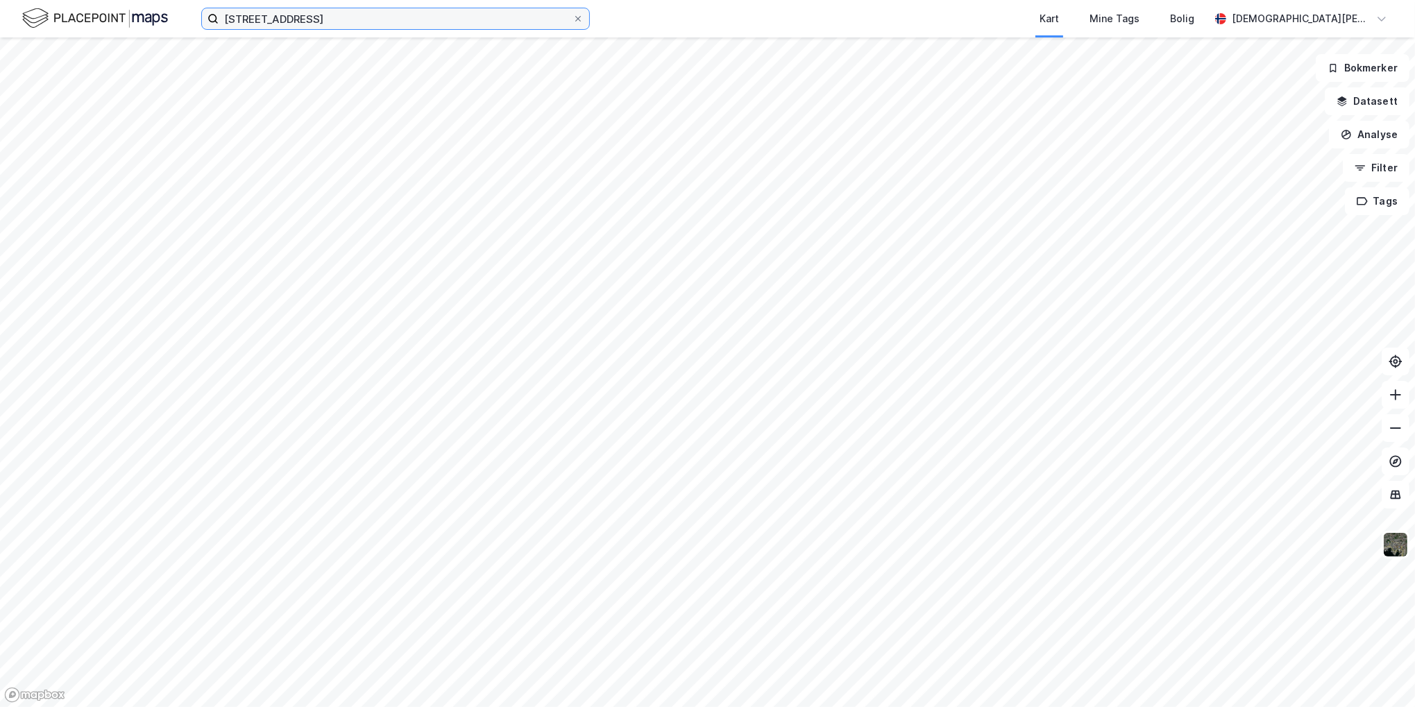
click at [408, 12] on input "bjerregaards gate 11" at bounding box center [396, 18] width 354 height 21
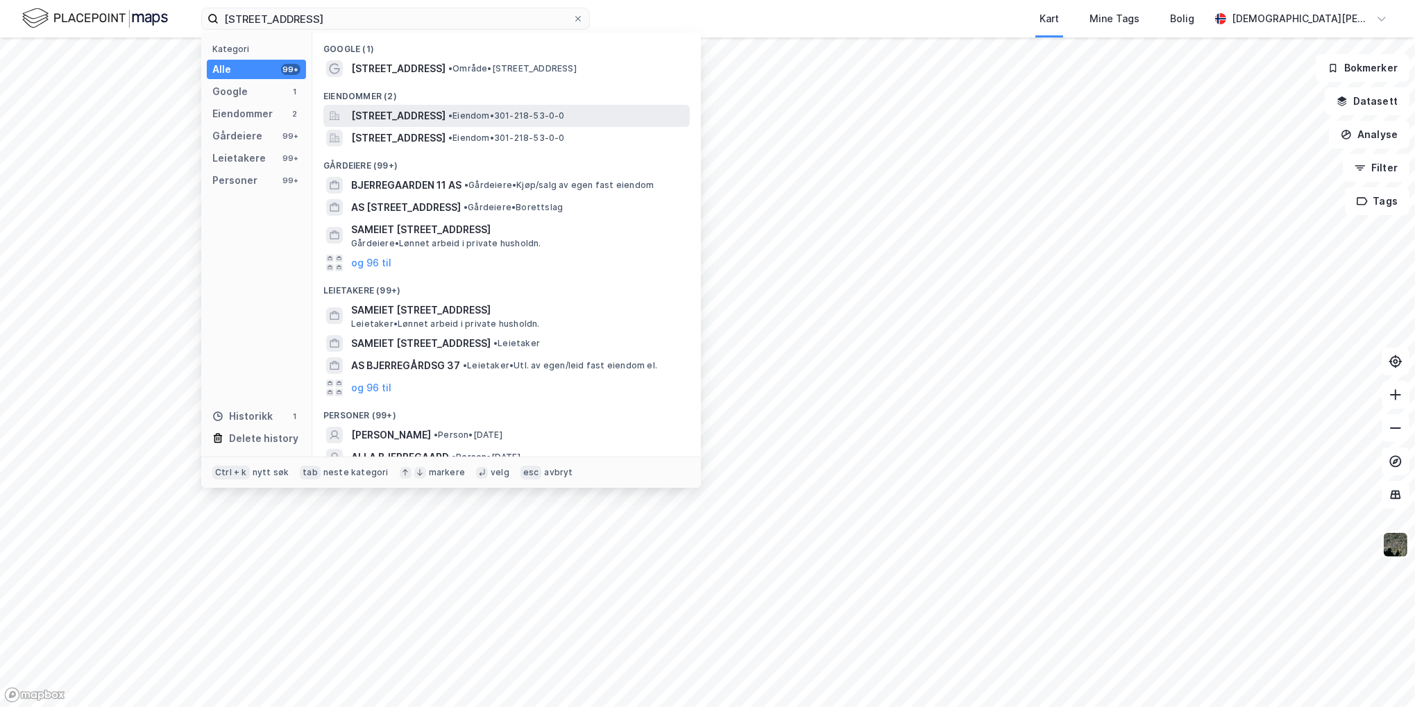
click at [446, 115] on span "Bjerregaards gate 11A, 0172, OSLO, OSLO" at bounding box center [398, 116] width 94 height 17
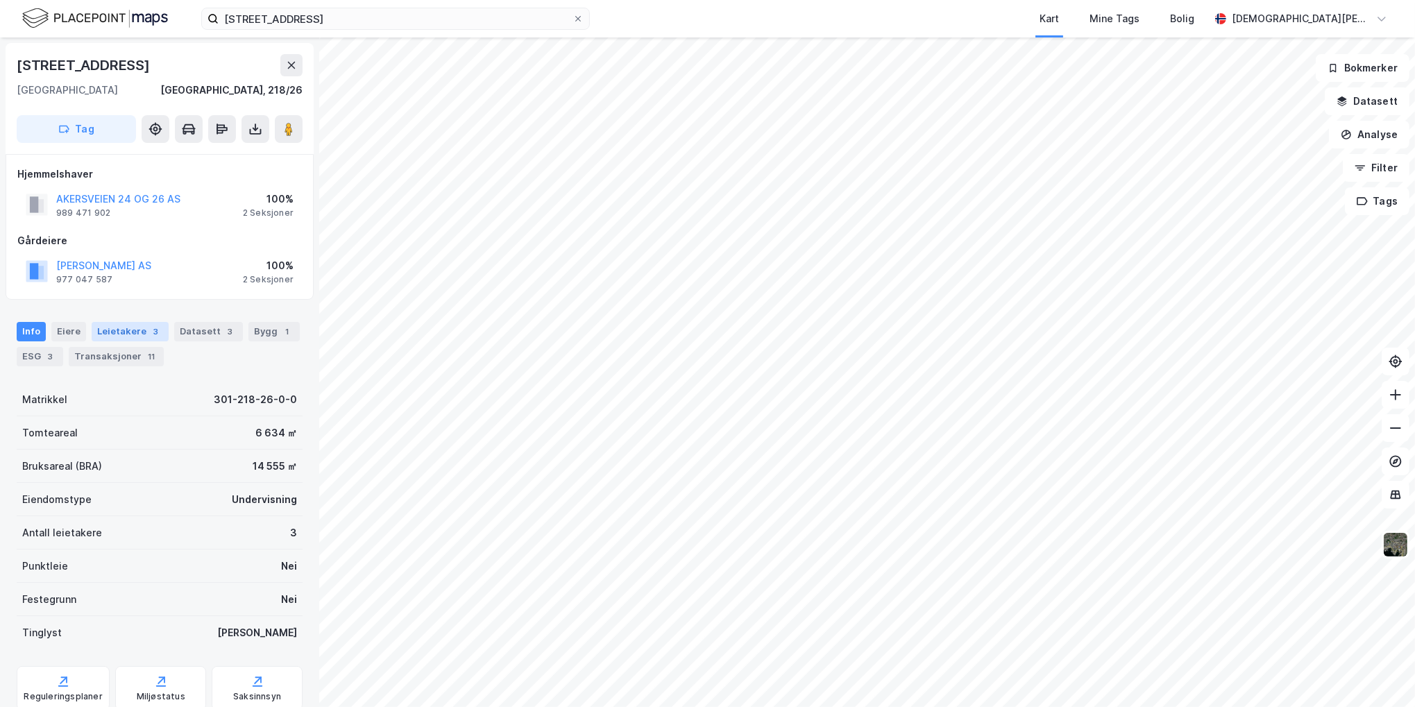
click at [126, 324] on div "Leietakere 3" at bounding box center [130, 331] width 77 height 19
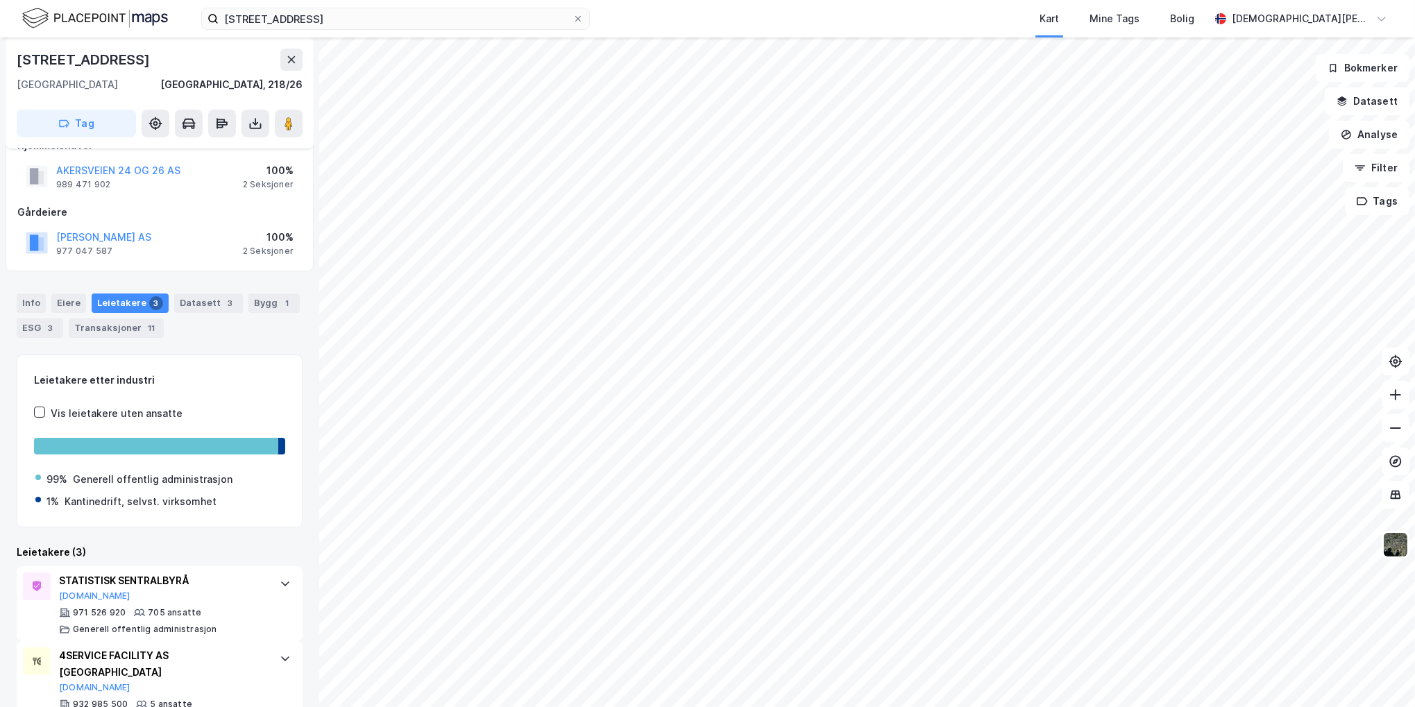
scroll to position [22, 0]
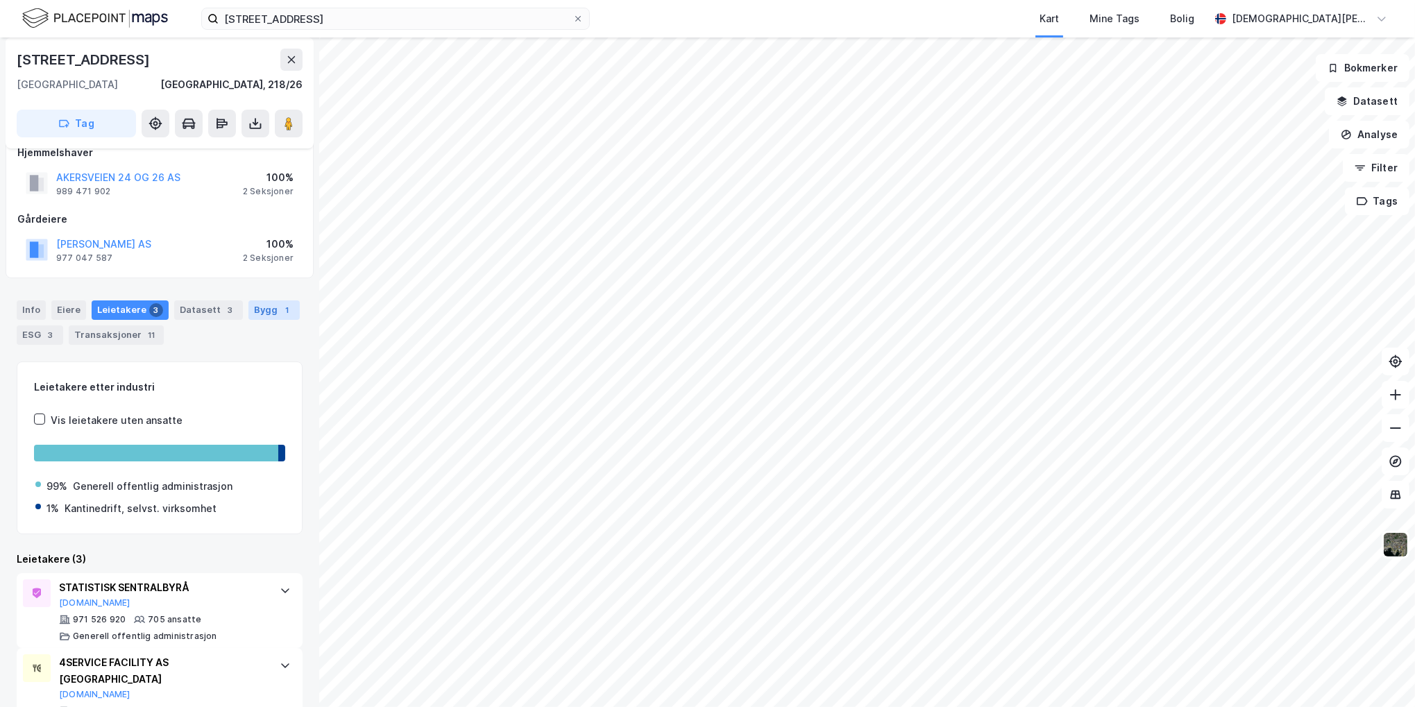
click at [256, 316] on div "Bygg 1" at bounding box center [273, 310] width 51 height 19
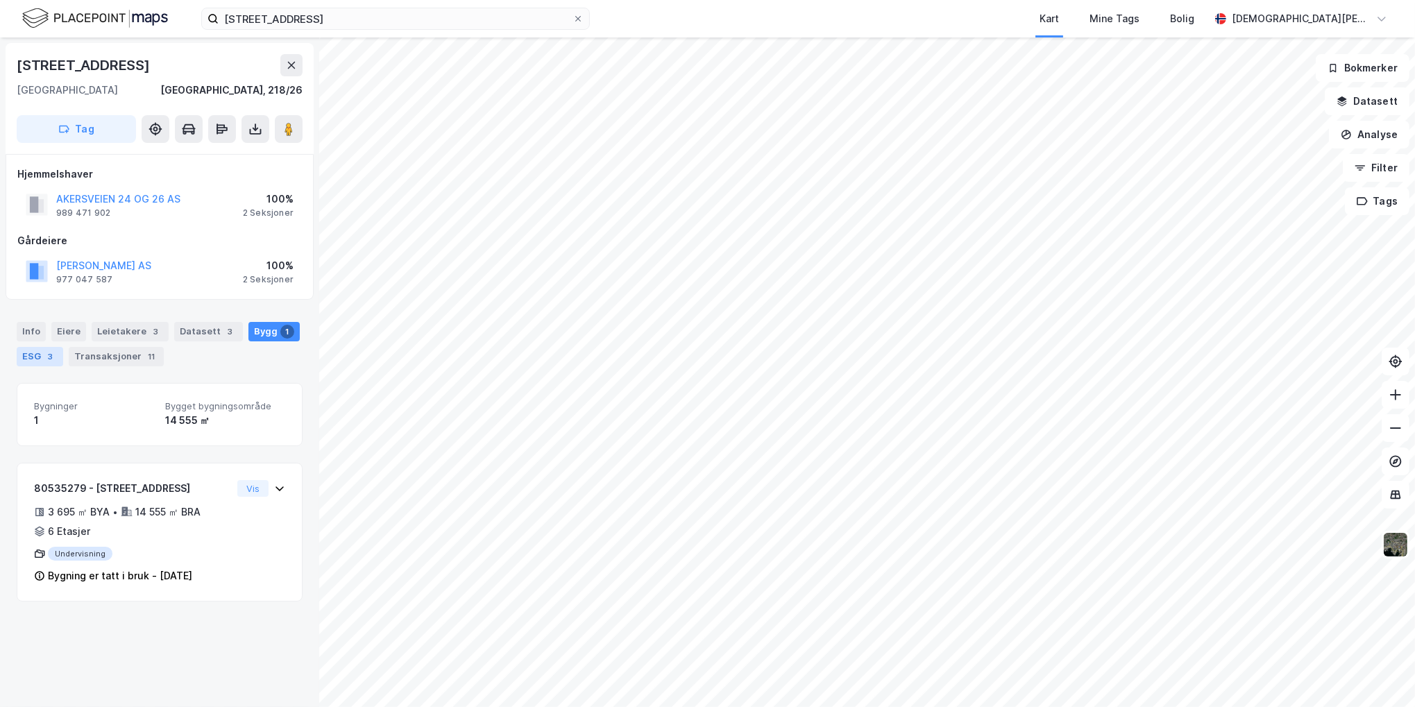
click at [58, 358] on div "ESG 3" at bounding box center [40, 356] width 47 height 19
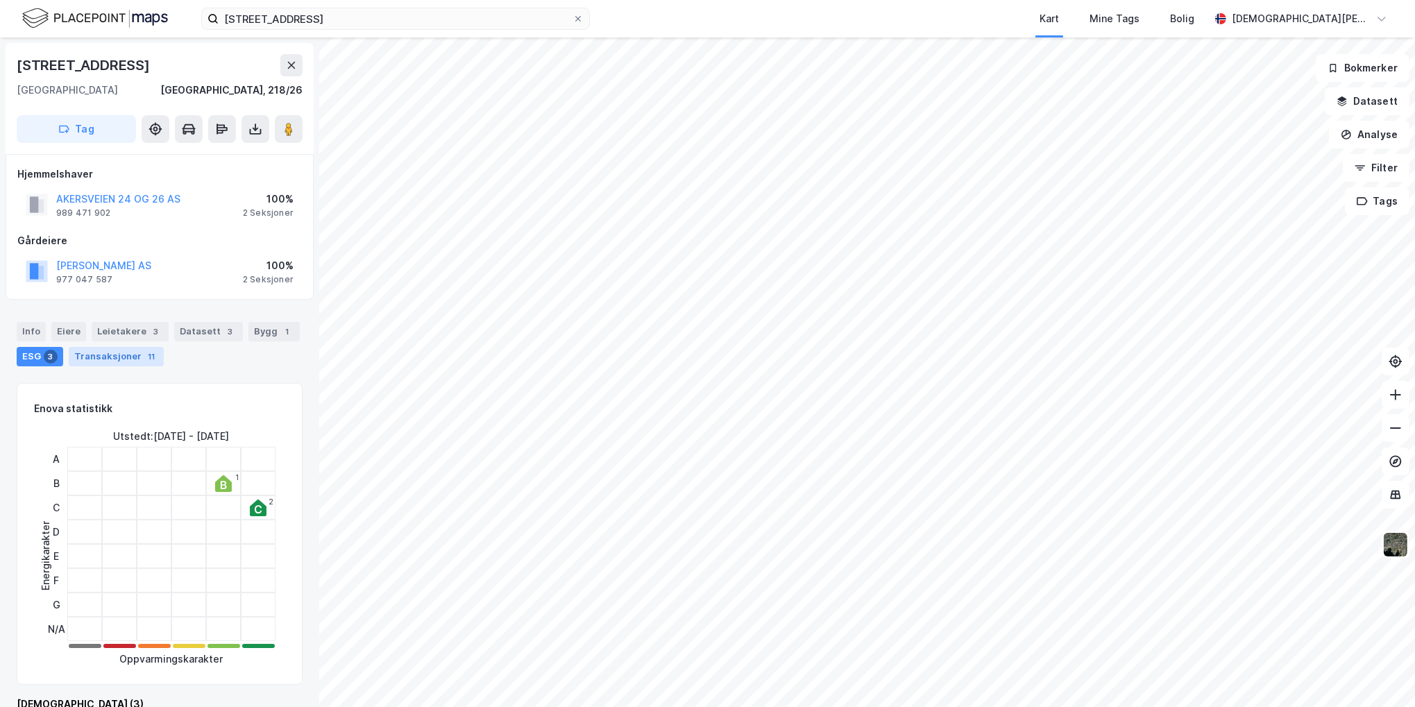
click at [111, 356] on div "Transaksjoner 11" at bounding box center [116, 356] width 95 height 19
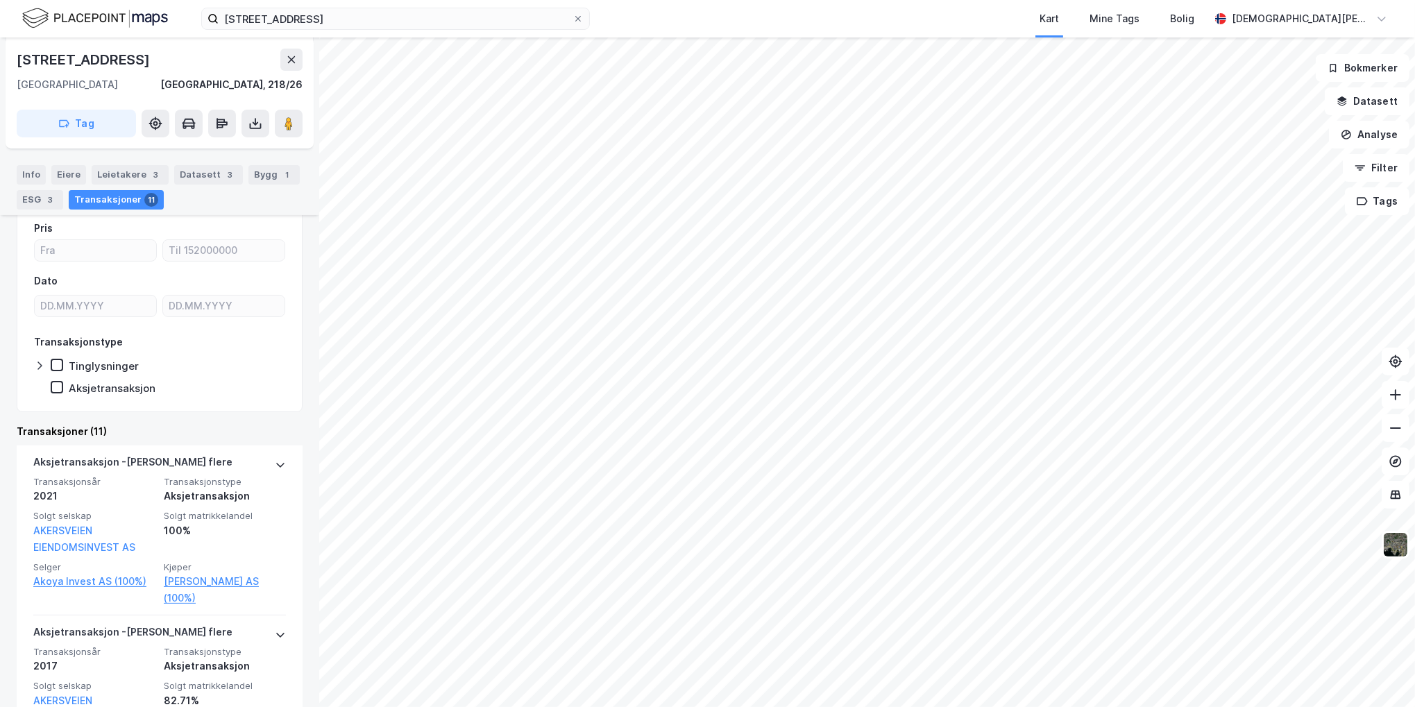
scroll to position [208, 0]
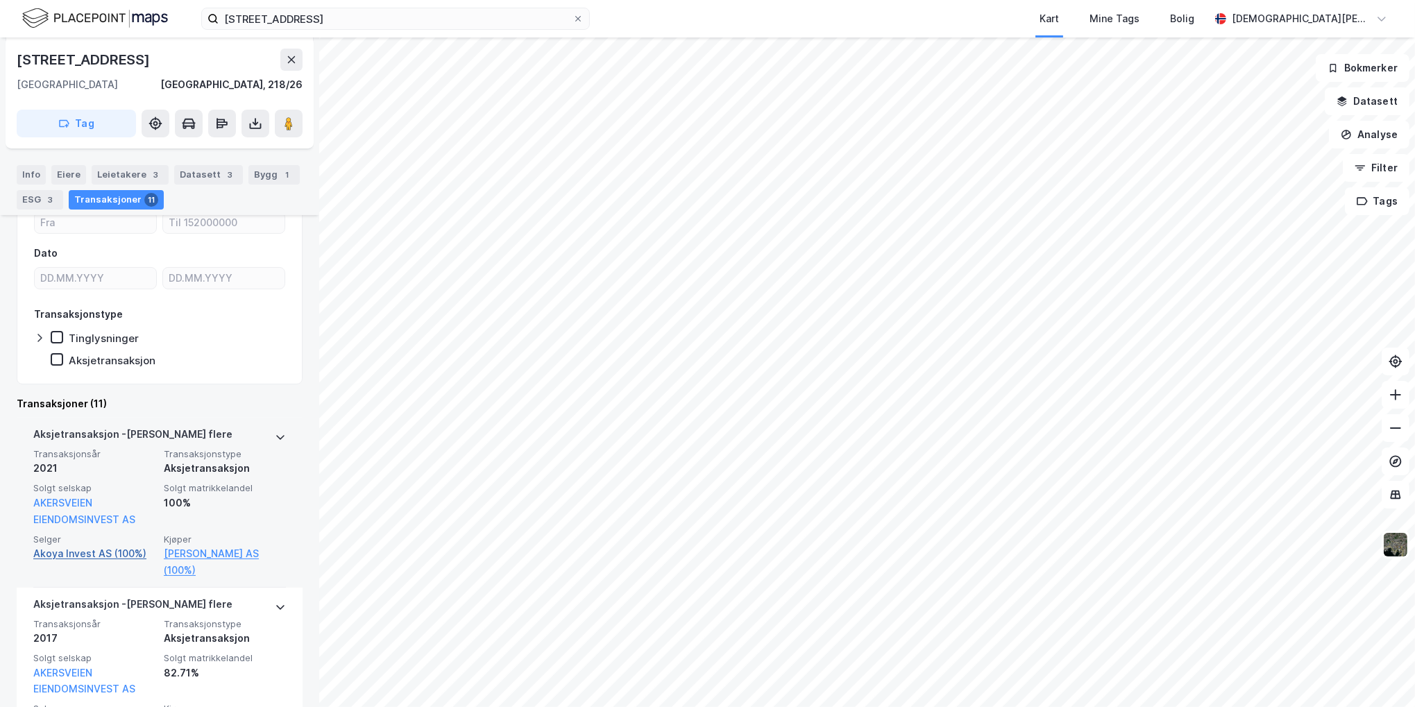
click at [97, 552] on link "Akoya Invest AS (100%)" at bounding box center [94, 554] width 122 height 17
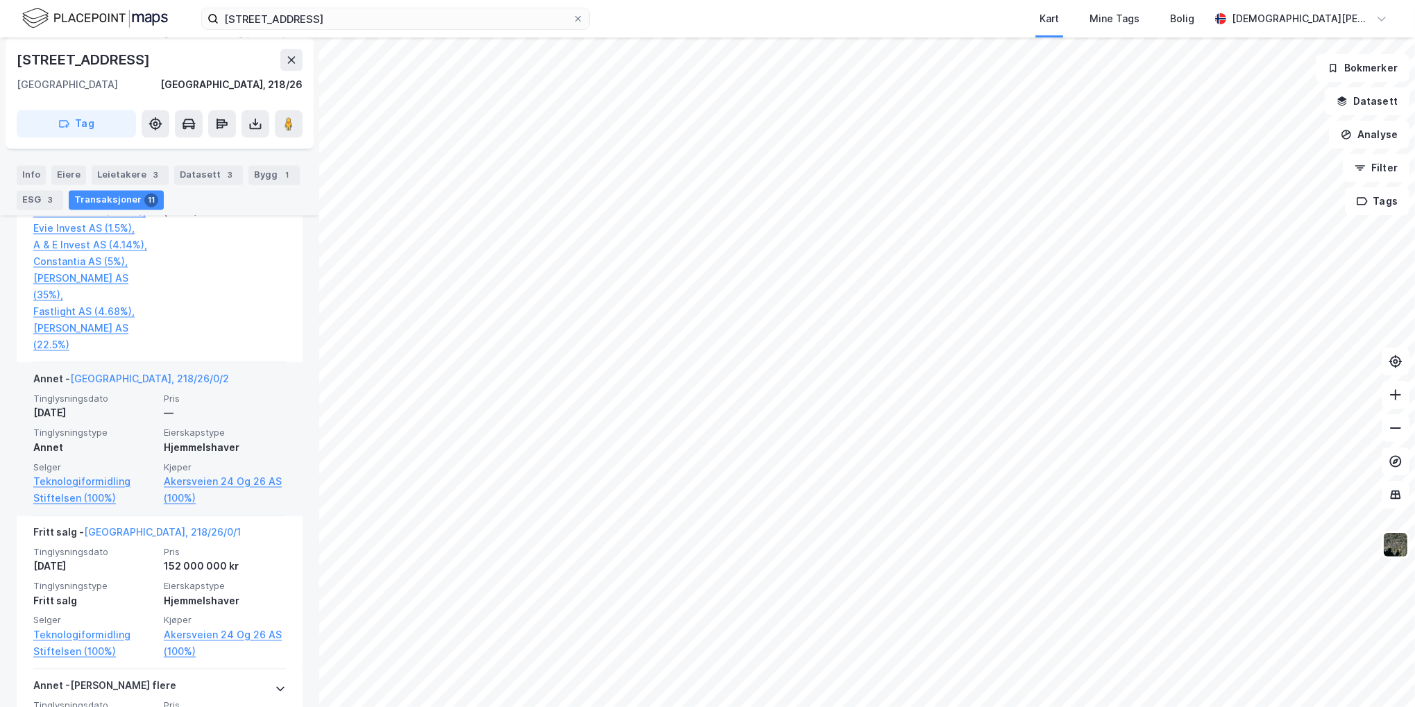
scroll to position [3609, 0]
